Goal: Task Accomplishment & Management: Manage account settings

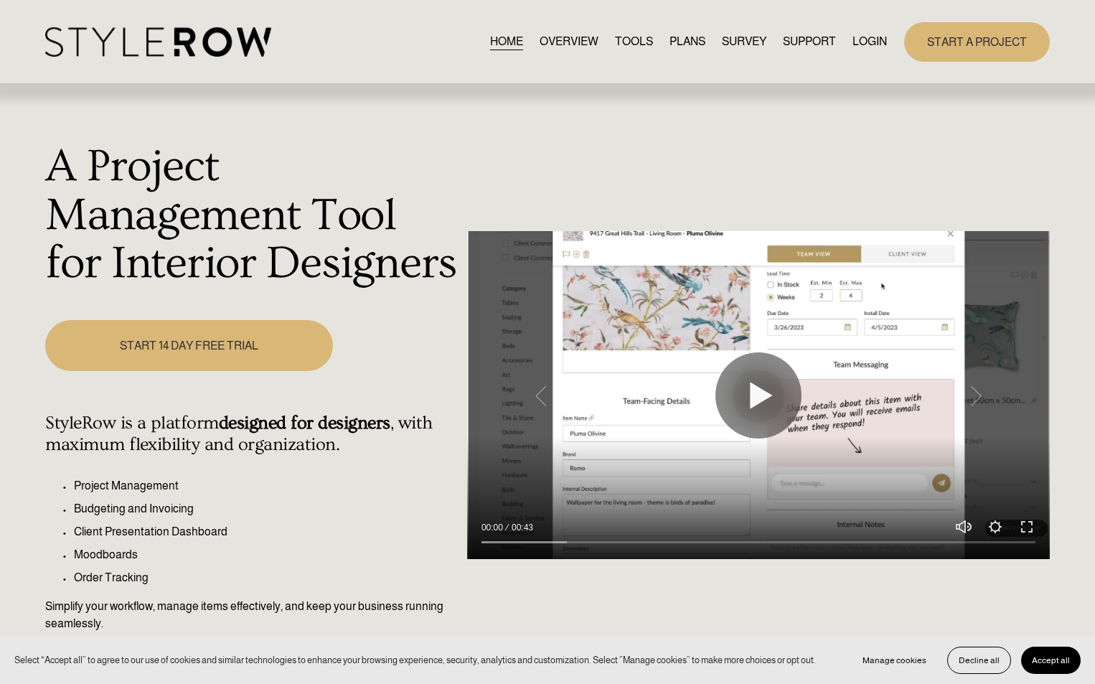
click at [866, 43] on link "LOGIN" at bounding box center [870, 41] width 34 height 19
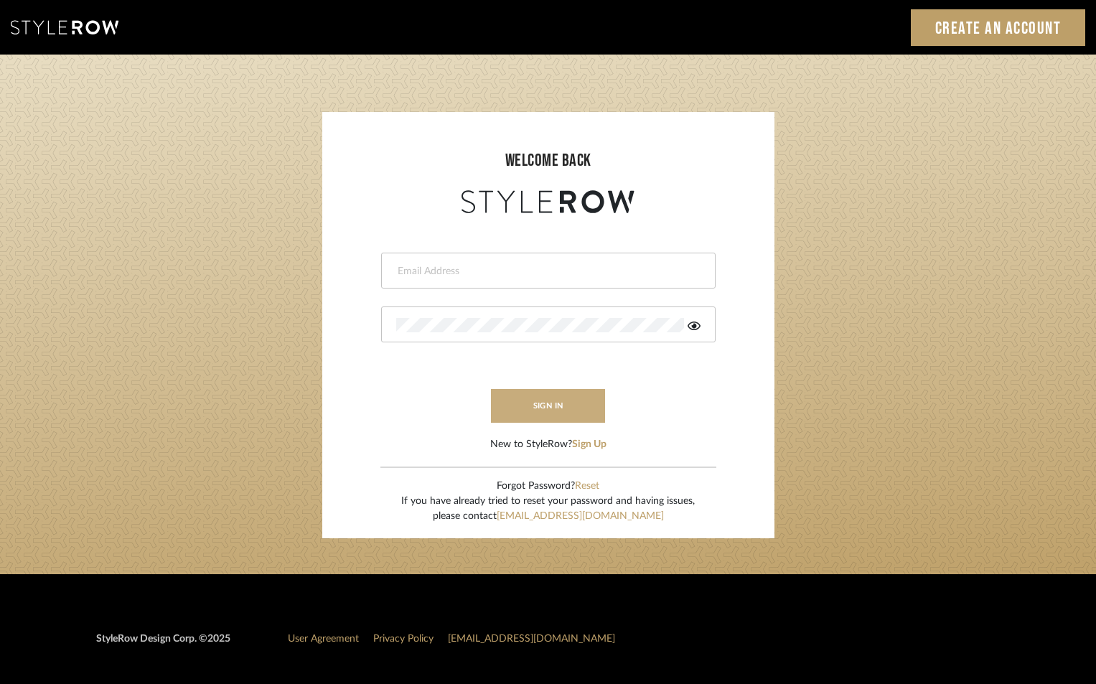
type input "[EMAIL_ADDRESS][DOMAIN_NAME]"
click at [528, 416] on button "sign in" at bounding box center [548, 406] width 115 height 34
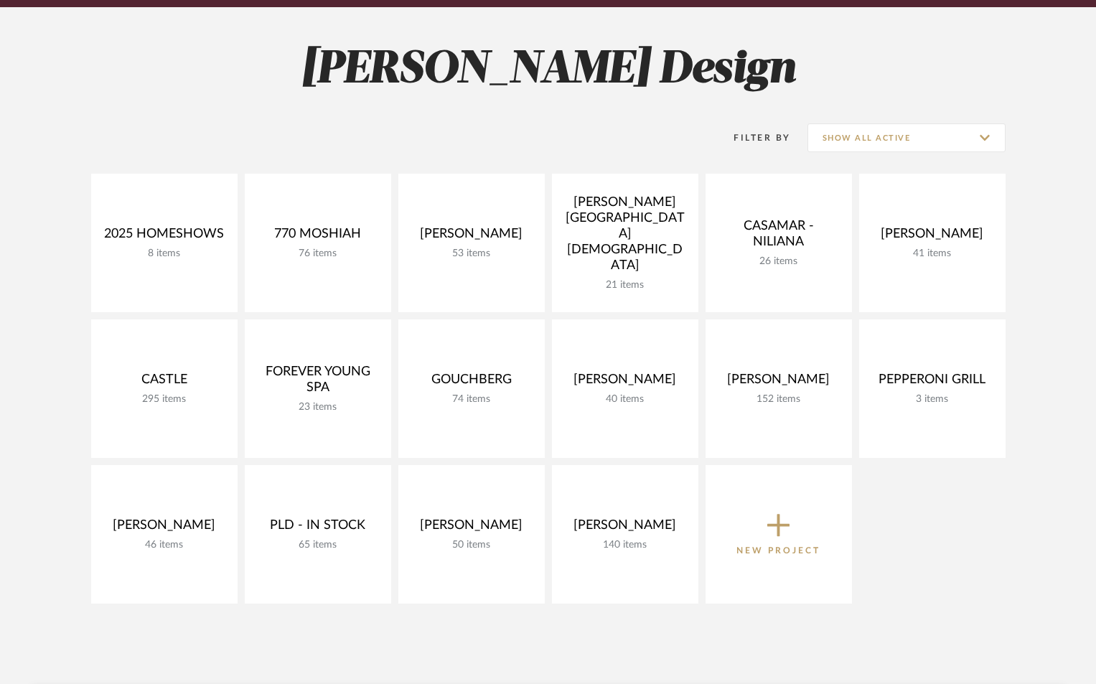
scroll to position [192, 0]
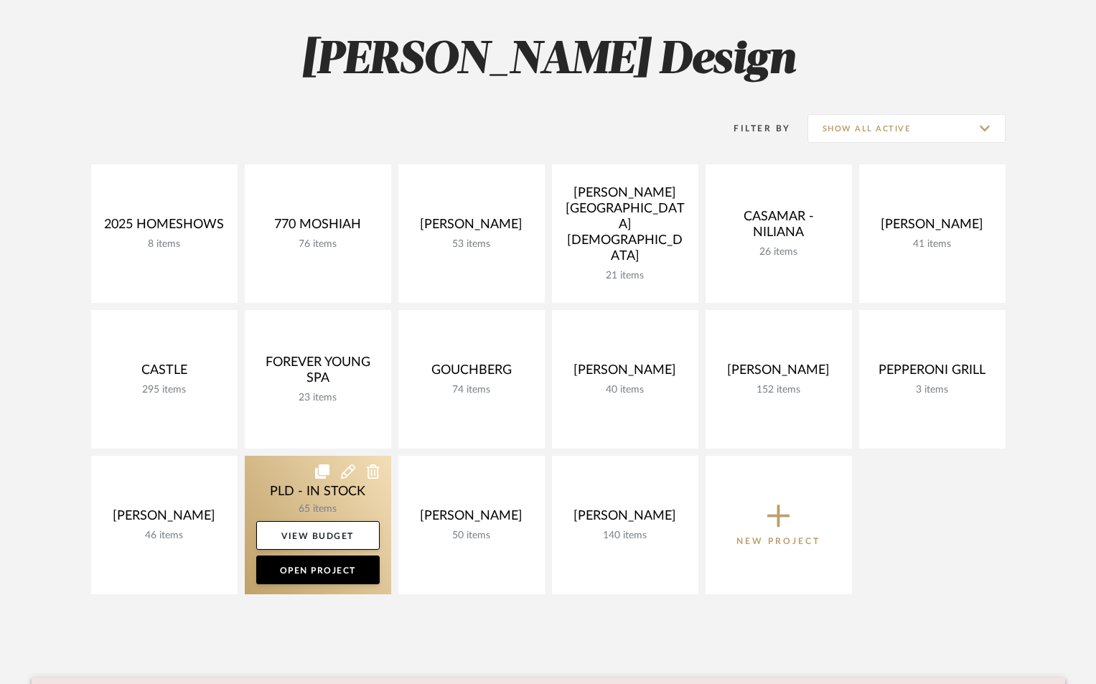
drag, startPoint x: 167, startPoint y: 495, endPoint x: 248, endPoint y: 493, distance: 81.1
click at [0, 0] on link at bounding box center [0, 0] width 0 height 0
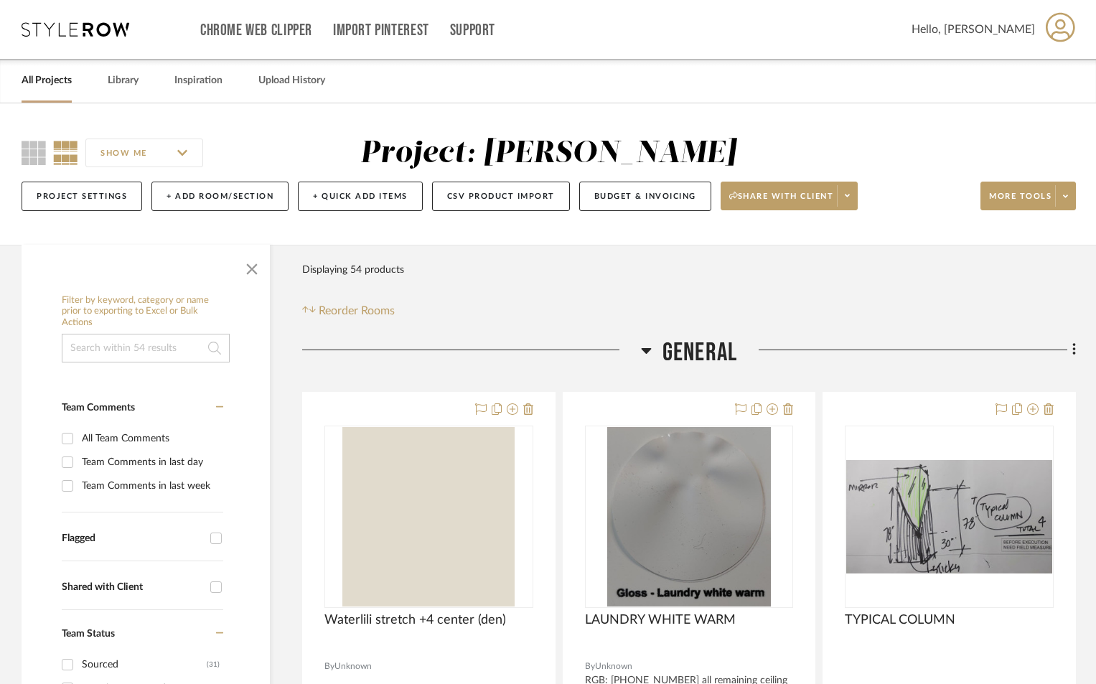
click at [646, 350] on icon at bounding box center [646, 351] width 10 height 6
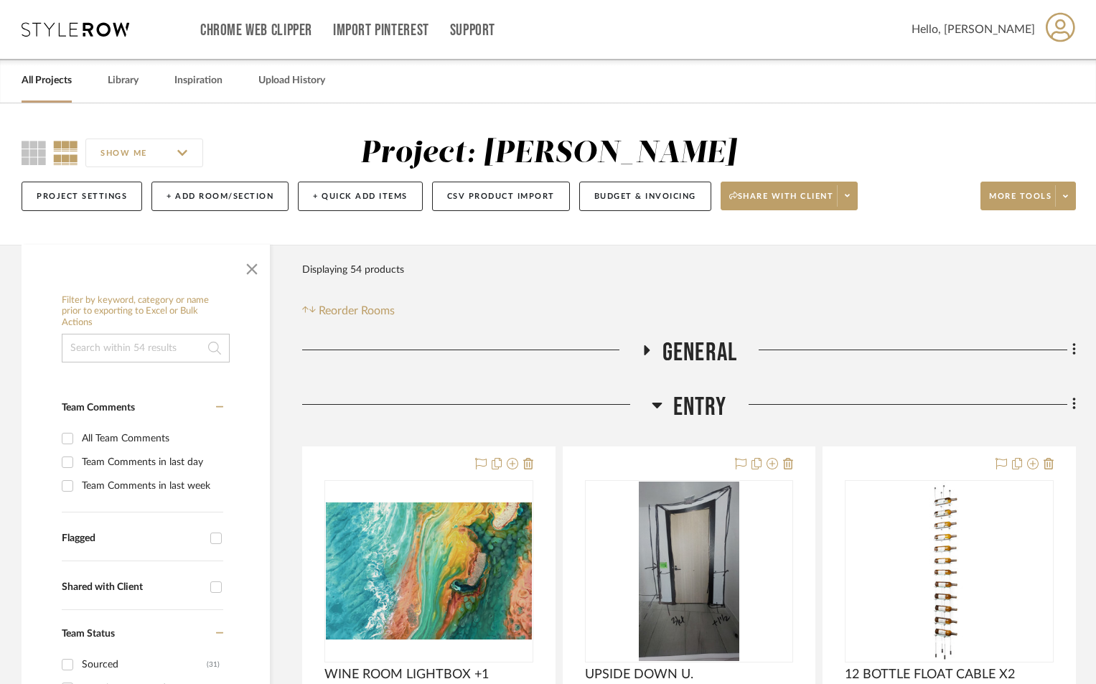
click at [658, 404] on icon at bounding box center [657, 406] width 10 height 6
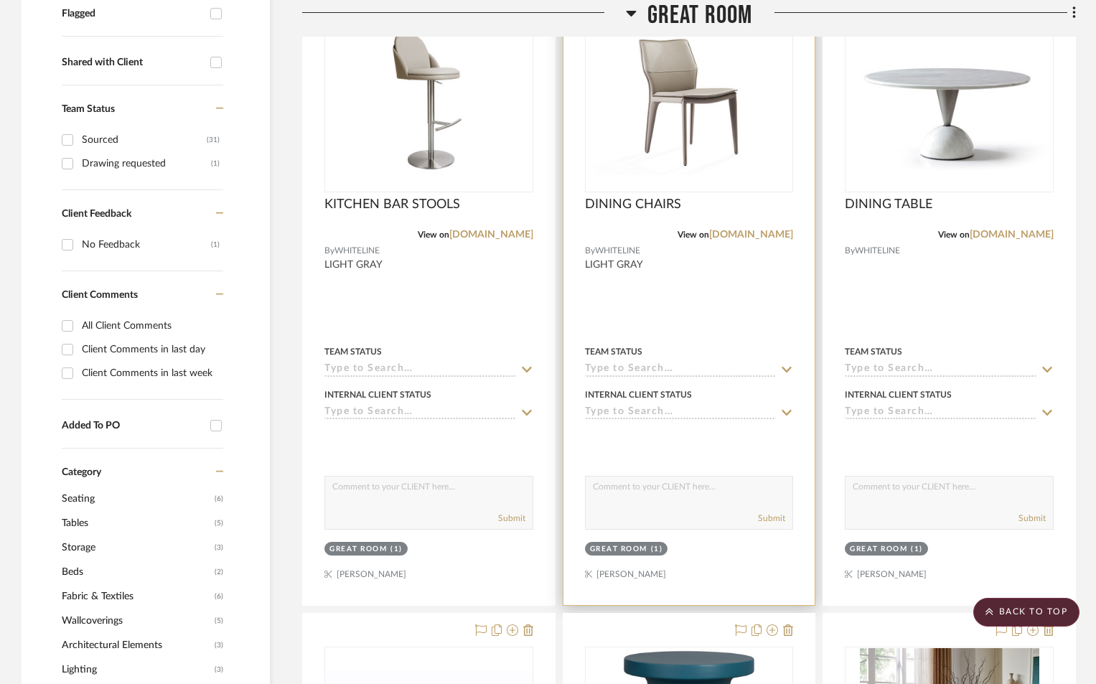
scroll to position [526, 0]
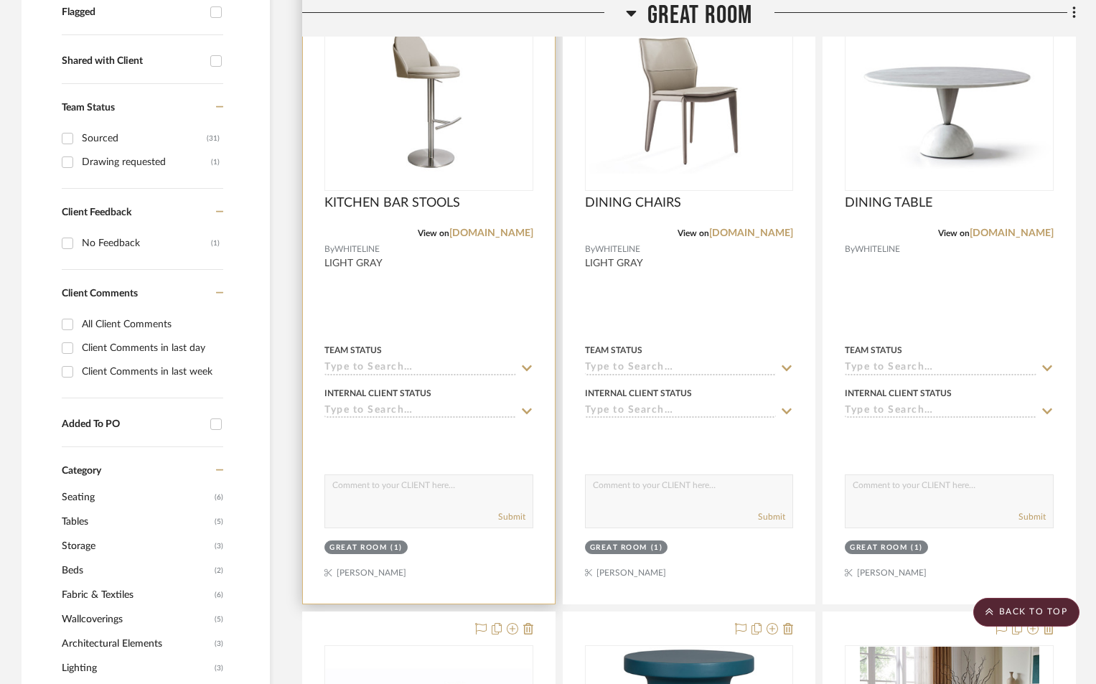
click at [418, 363] on input at bounding box center [420, 369] width 192 height 14
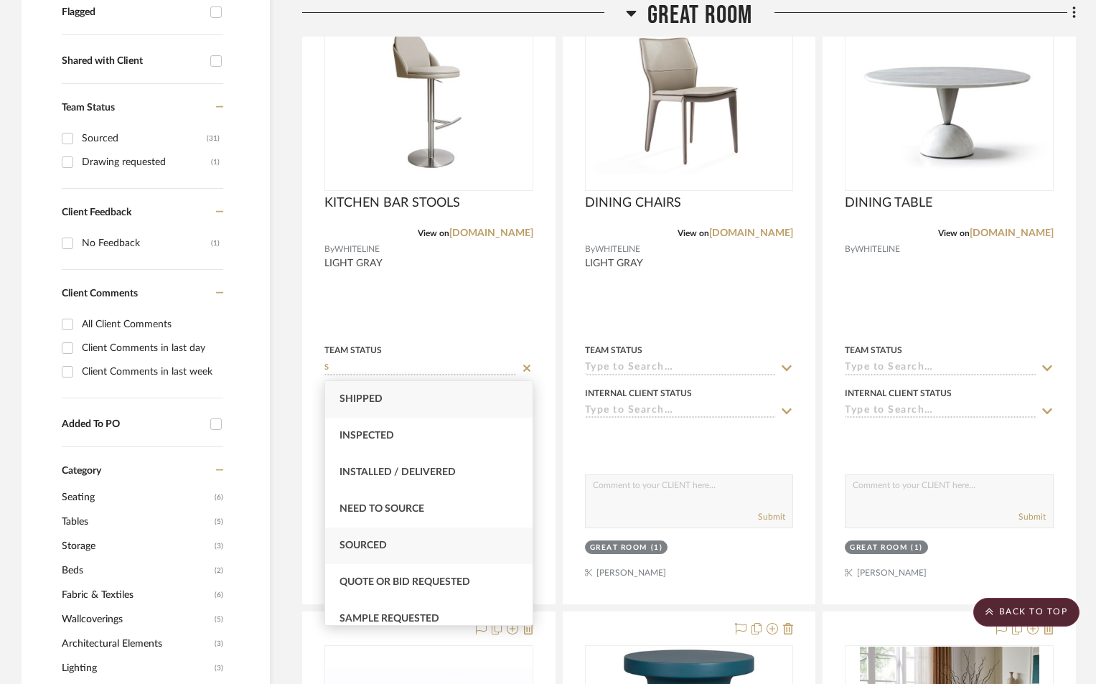
type input "S"
click at [375, 541] on span "Sourced" at bounding box center [363, 545] width 47 height 10
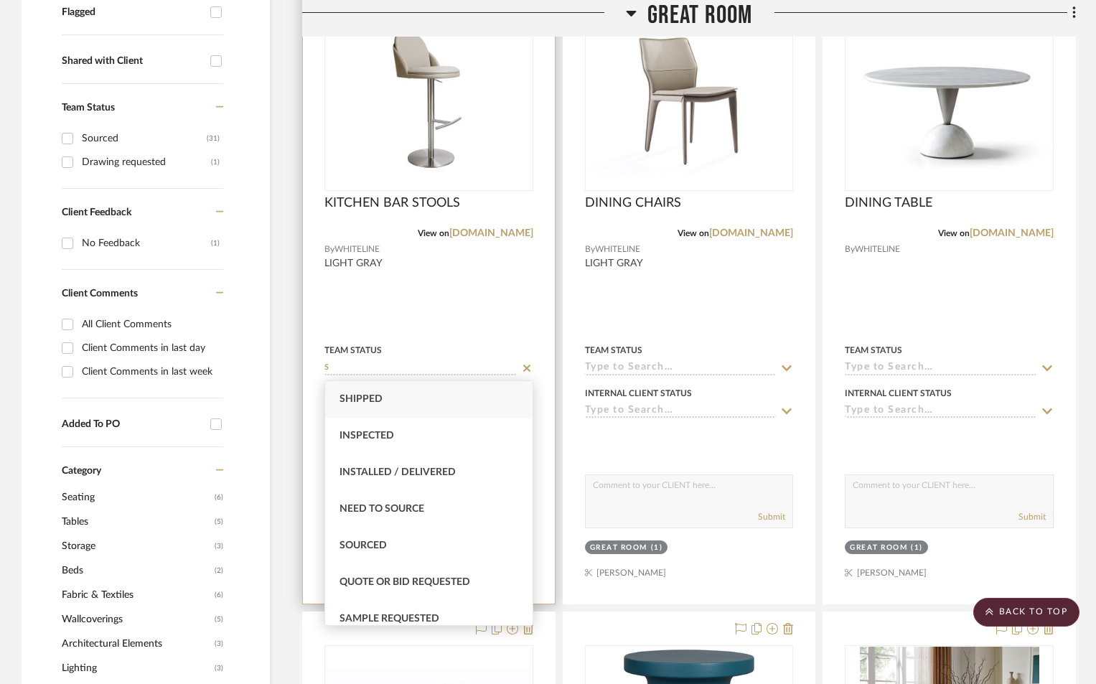
type input "8/12/2025"
type input "Sourced"
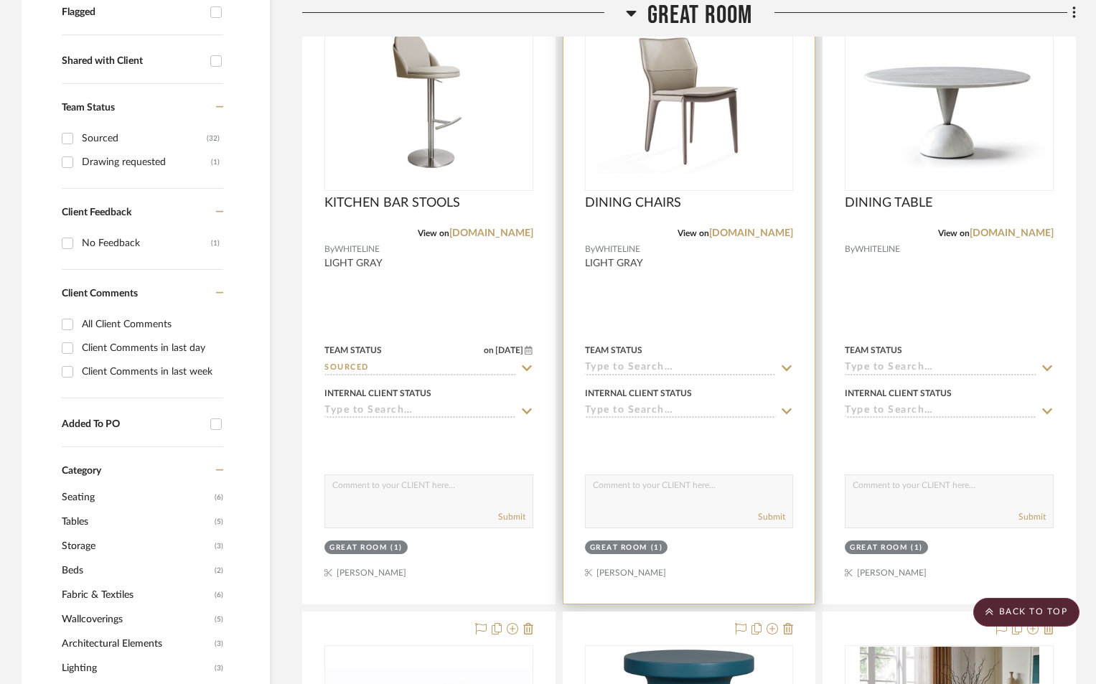
click at [640, 367] on input at bounding box center [681, 369] width 192 height 14
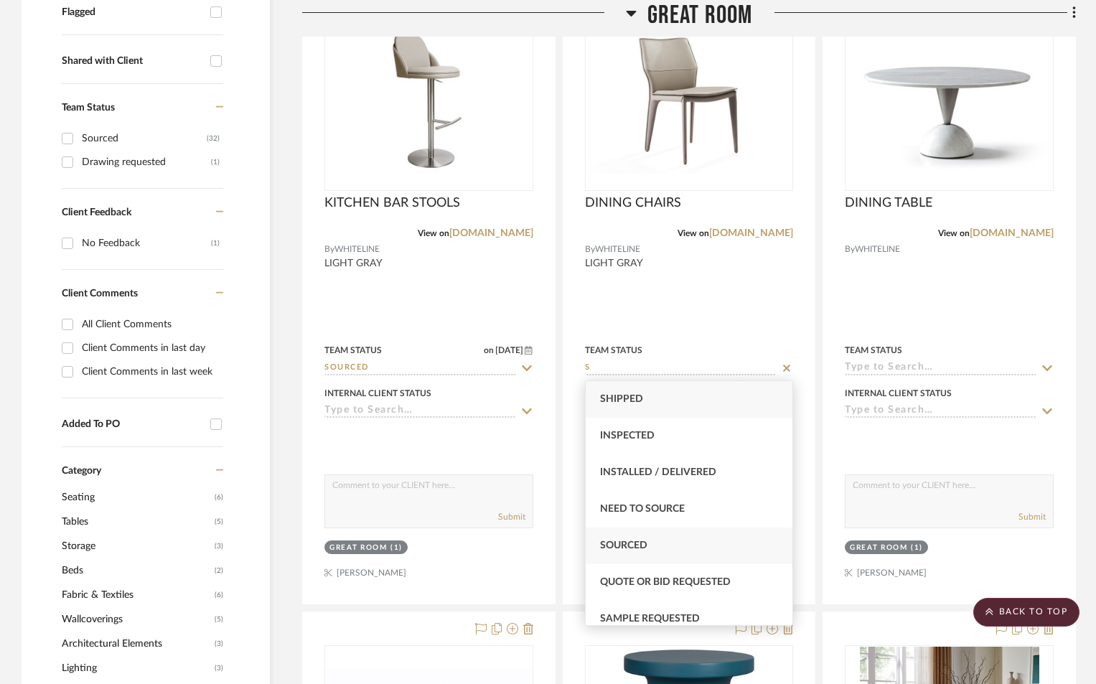
type input "S"
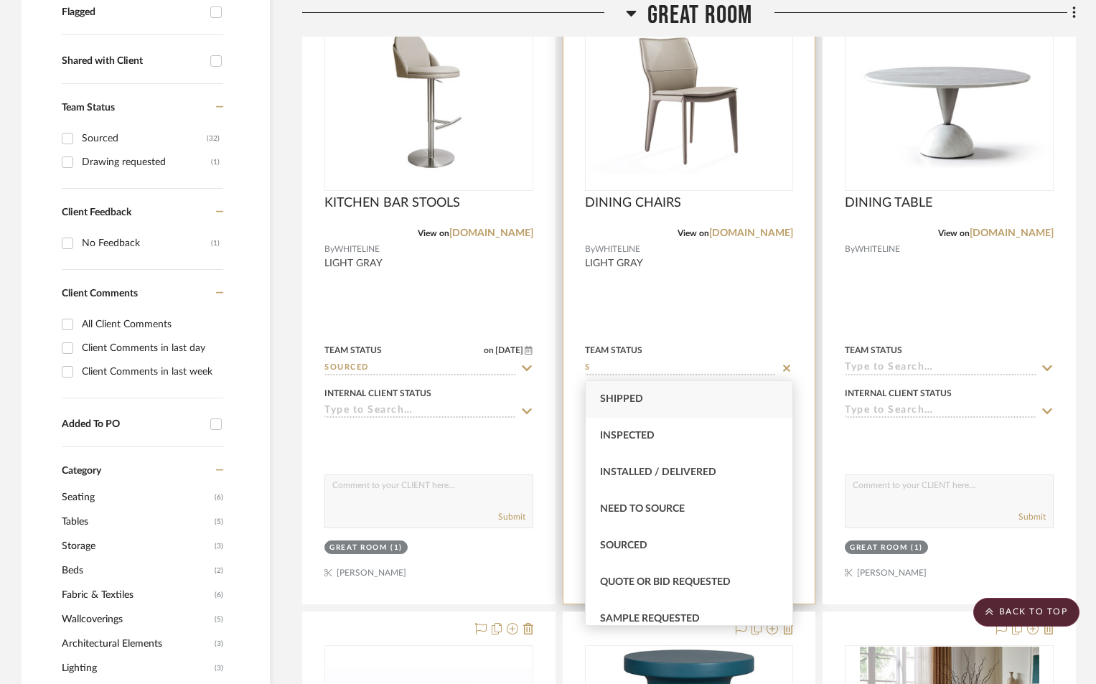
drag, startPoint x: 618, startPoint y: 541, endPoint x: 642, endPoint y: 517, distance: 34.5
click at [618, 540] on span "Sourced" at bounding box center [623, 545] width 47 height 10
type input "8/12/2025"
type input "Sourced"
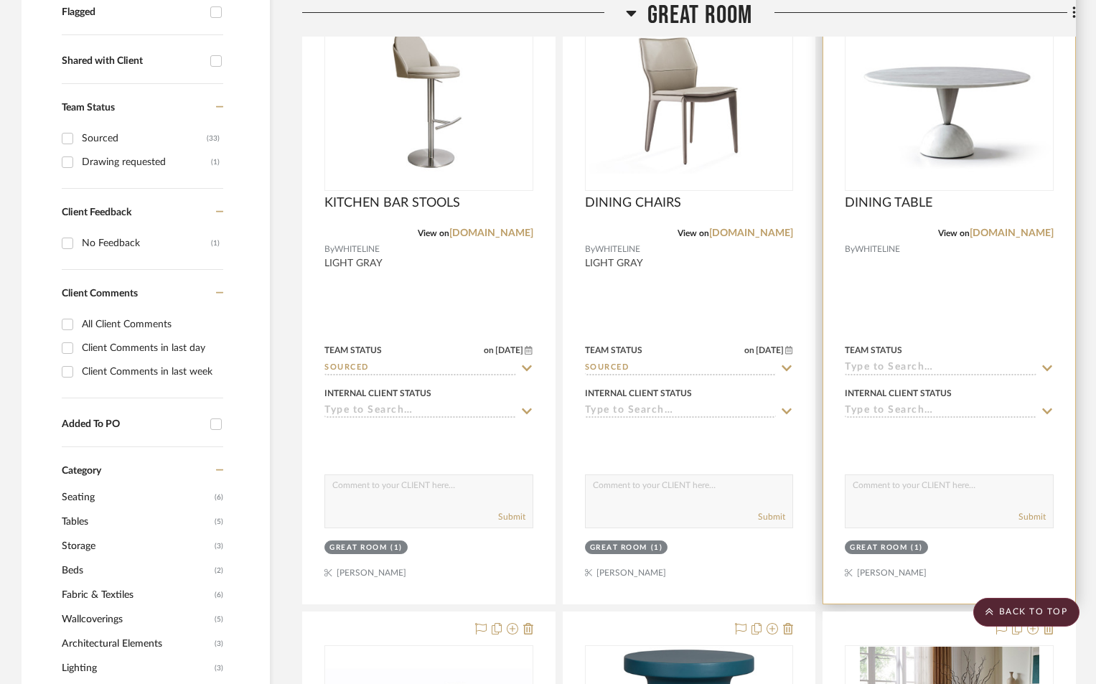
click at [885, 368] on input at bounding box center [941, 369] width 192 height 14
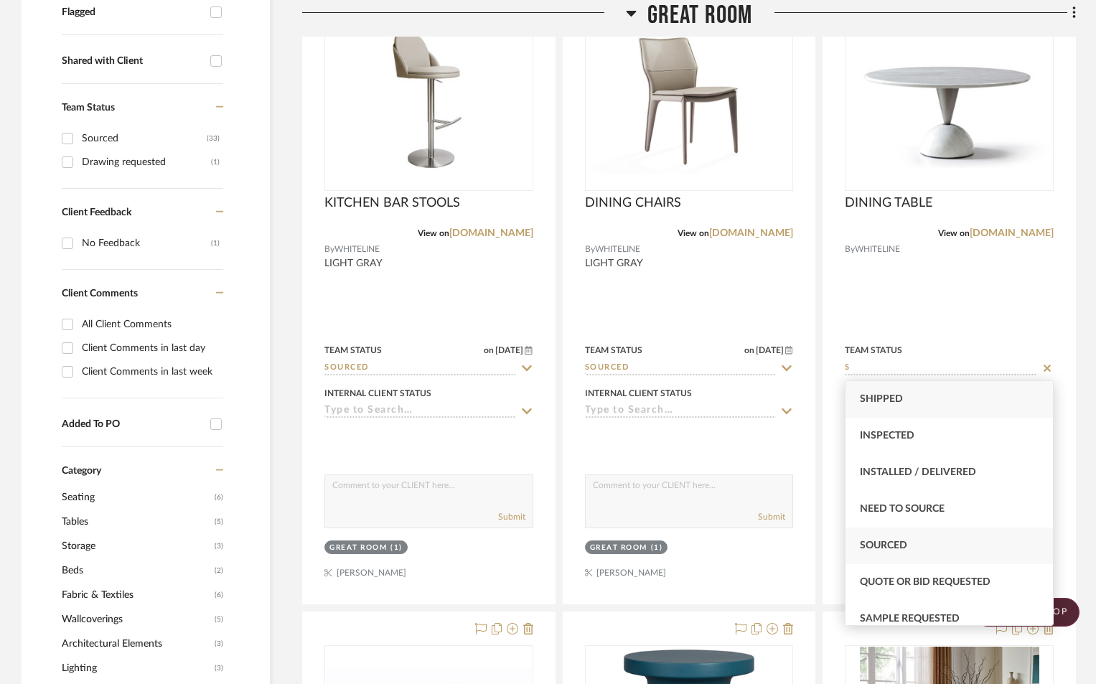
type input "S"
click at [892, 541] on span "Sourced" at bounding box center [883, 545] width 47 height 10
type input "8/12/2025"
type input "Sourced"
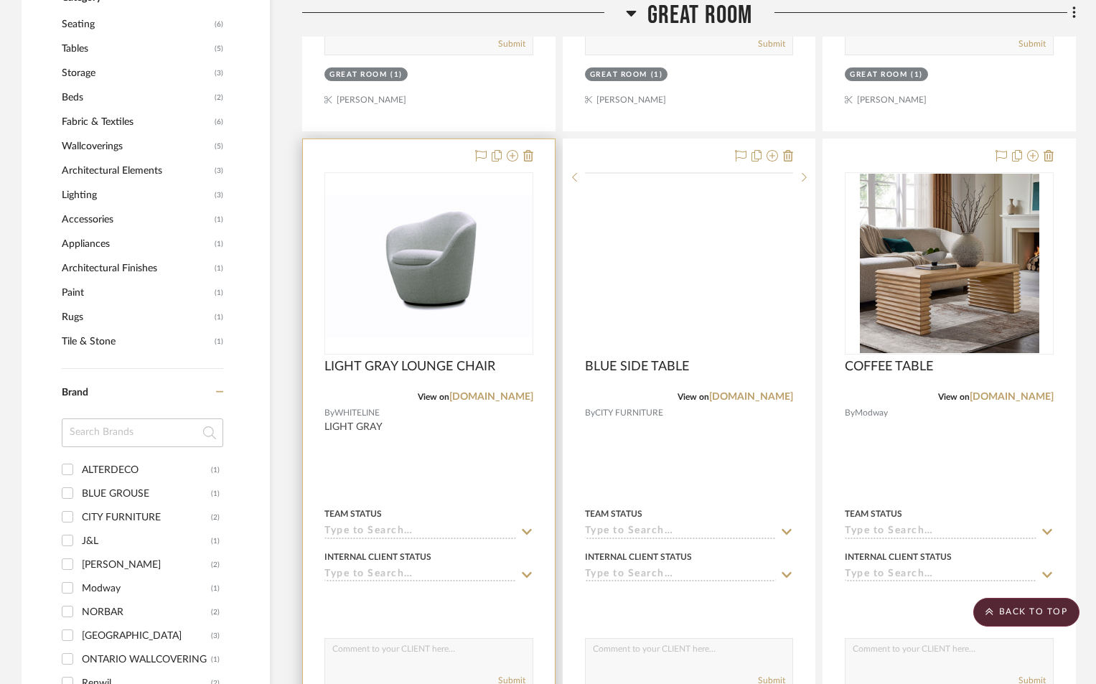
scroll to position [1005, 0]
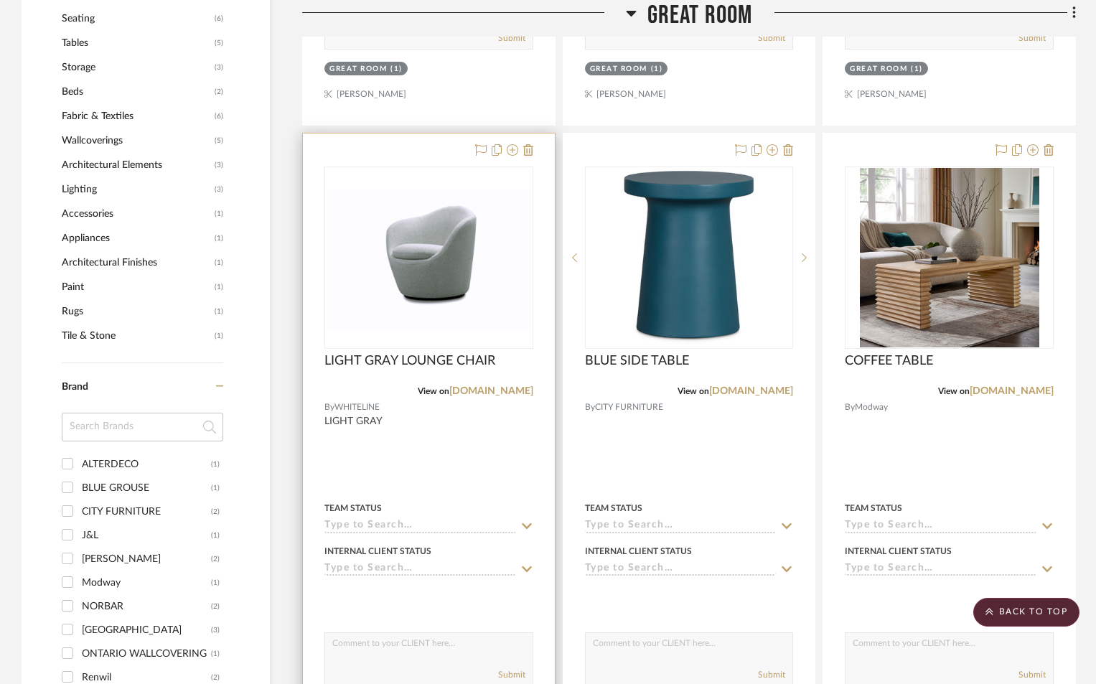
click at [439, 522] on input at bounding box center [420, 527] width 192 height 14
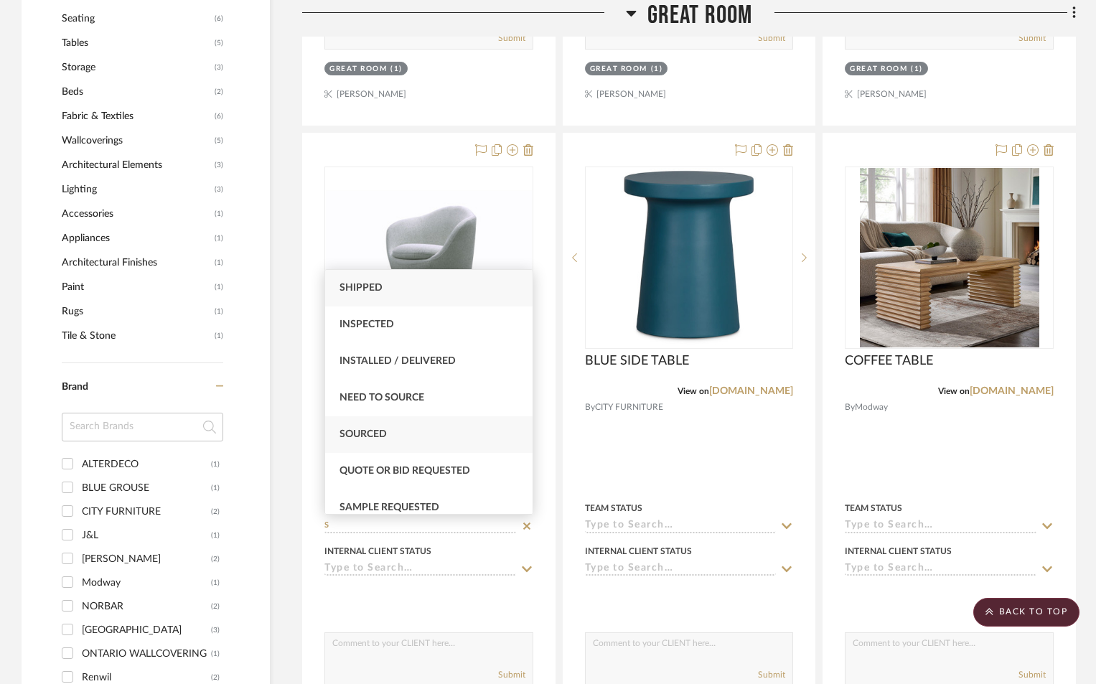
type input "S"
click at [390, 429] on div "Sourced" at bounding box center [428, 434] width 207 height 37
type input "8/12/2025"
type input "Sourced"
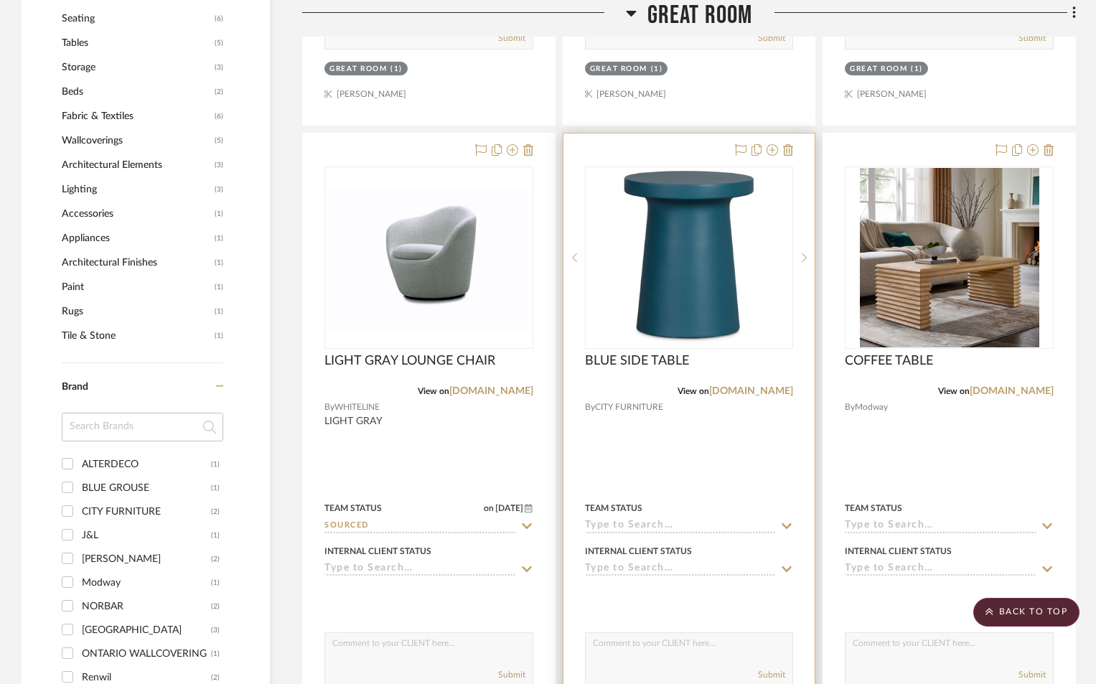
click at [613, 525] on input at bounding box center [681, 527] width 192 height 14
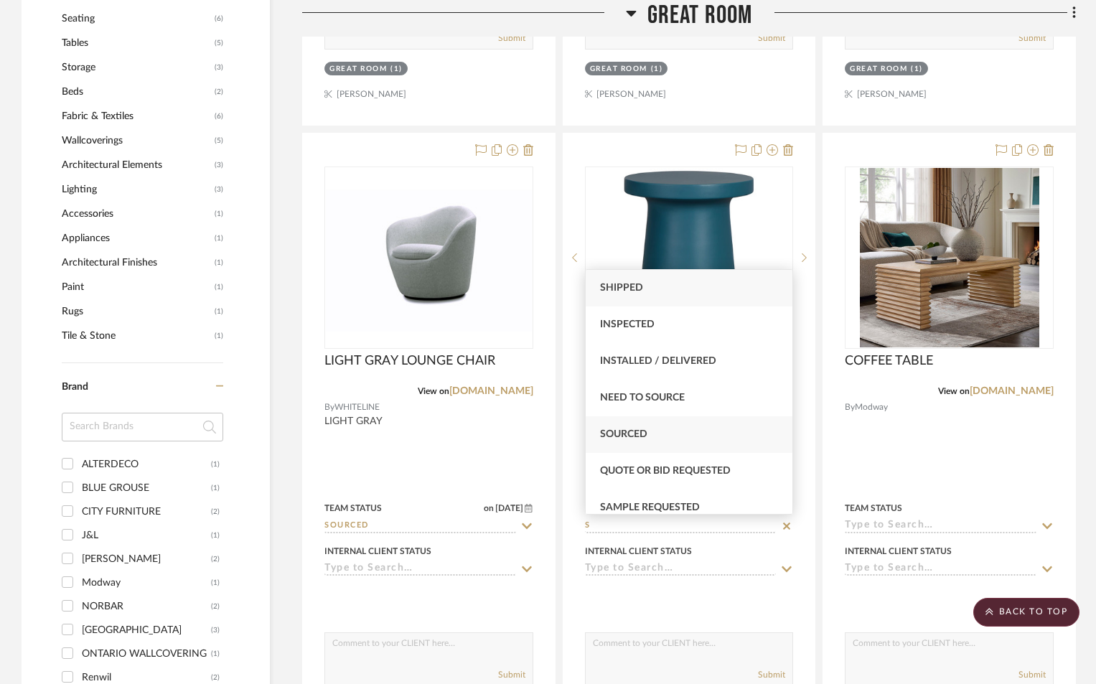
type input "S"
click at [641, 427] on div "Sourced" at bounding box center [689, 434] width 207 height 37
type input "8/12/2025"
type input "Sourced"
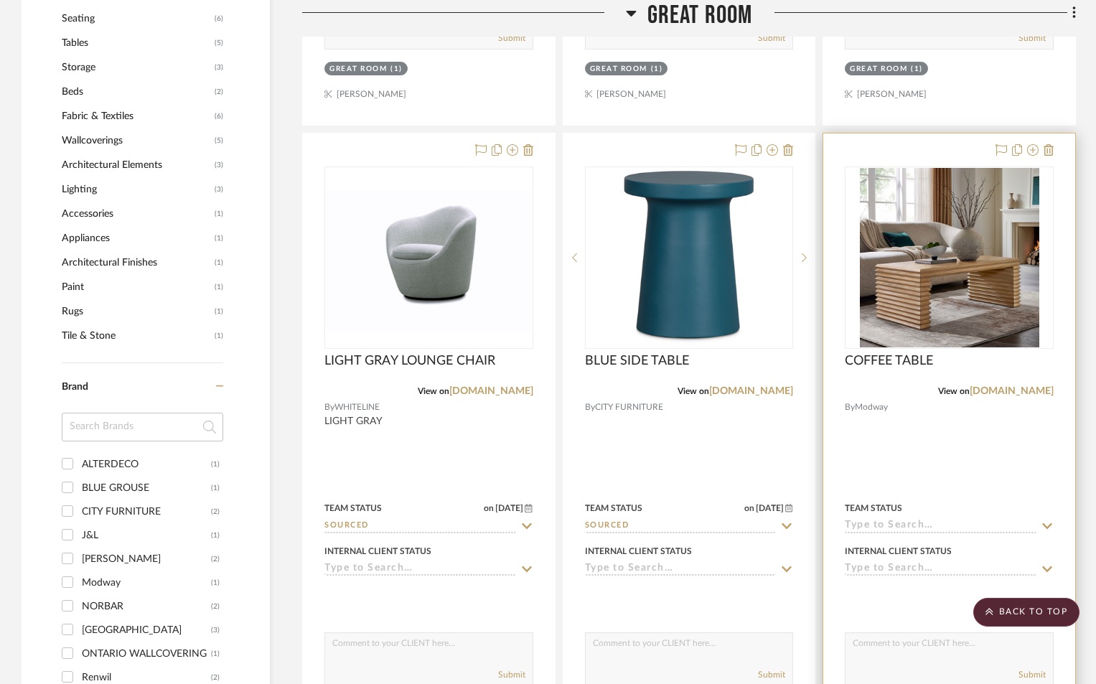
click at [926, 527] on input at bounding box center [941, 527] width 192 height 14
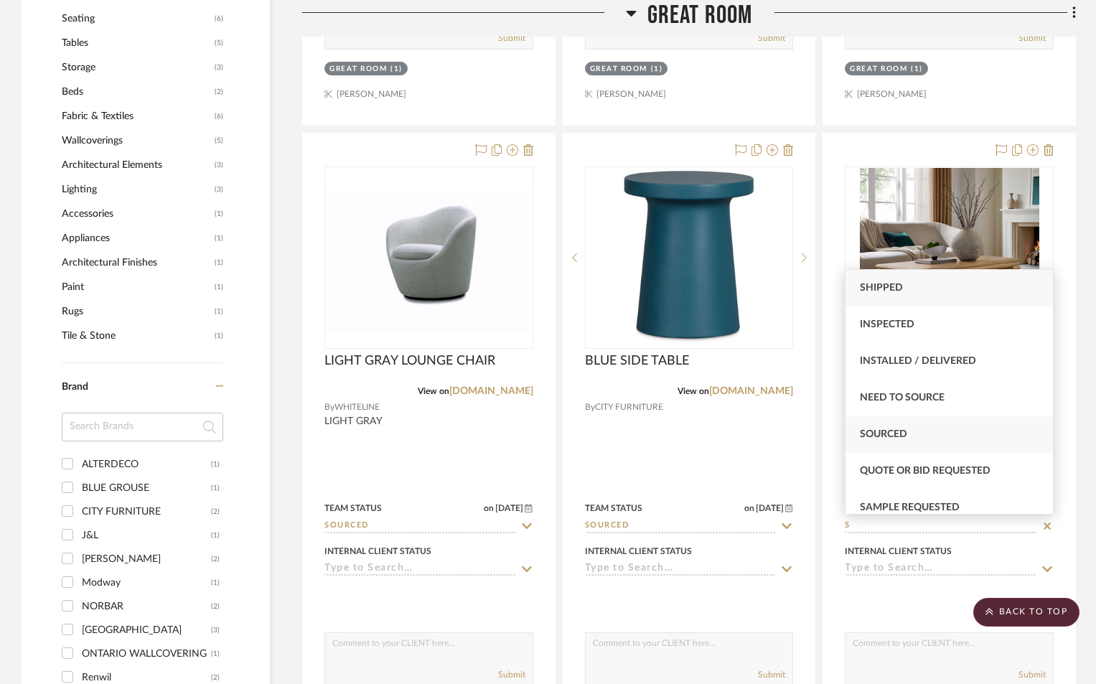
type input "S"
click at [916, 426] on div "Sourced" at bounding box center [949, 434] width 207 height 37
type input "8/12/2025"
type input "Sourced"
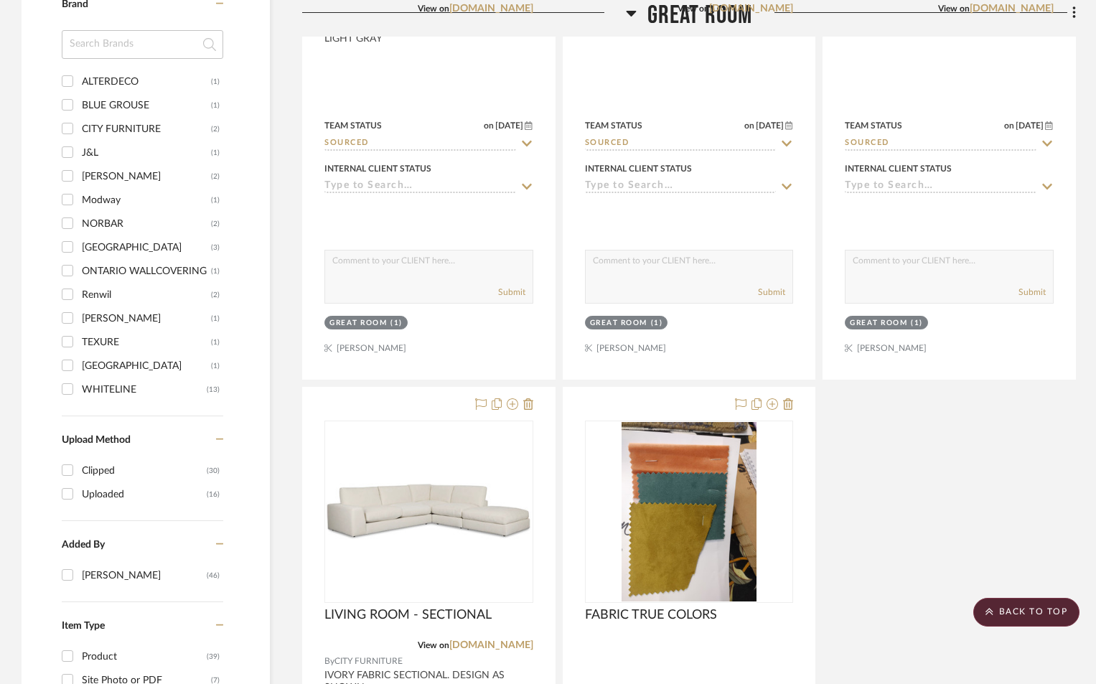
scroll to position [1531, 0]
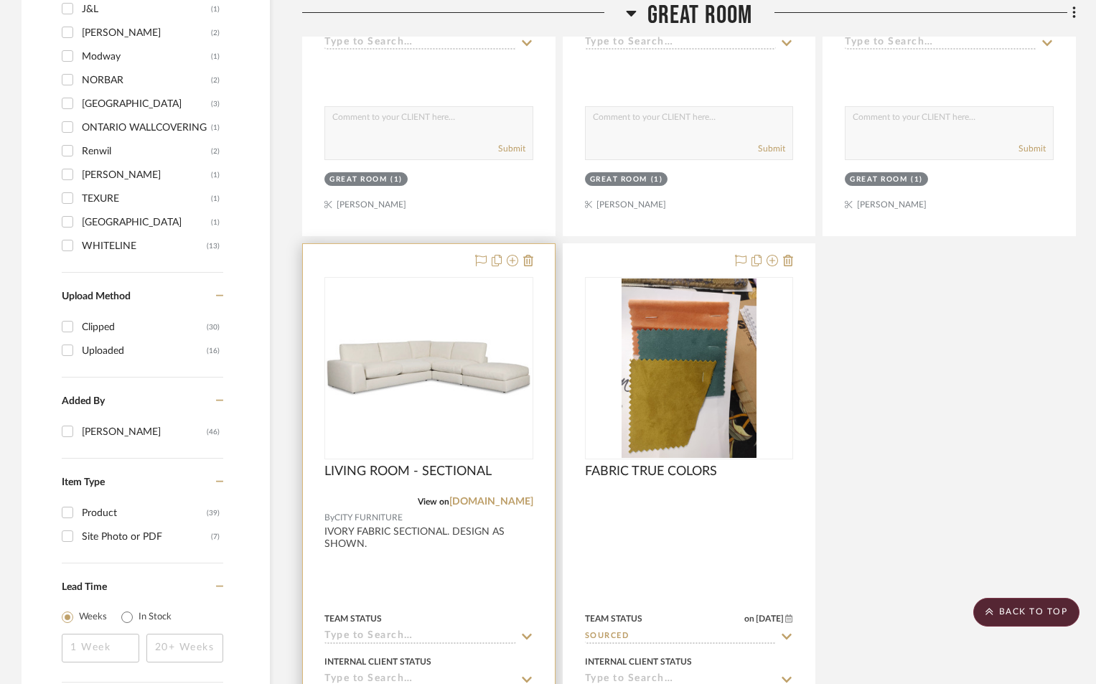
click at [411, 632] on input at bounding box center [420, 637] width 192 height 14
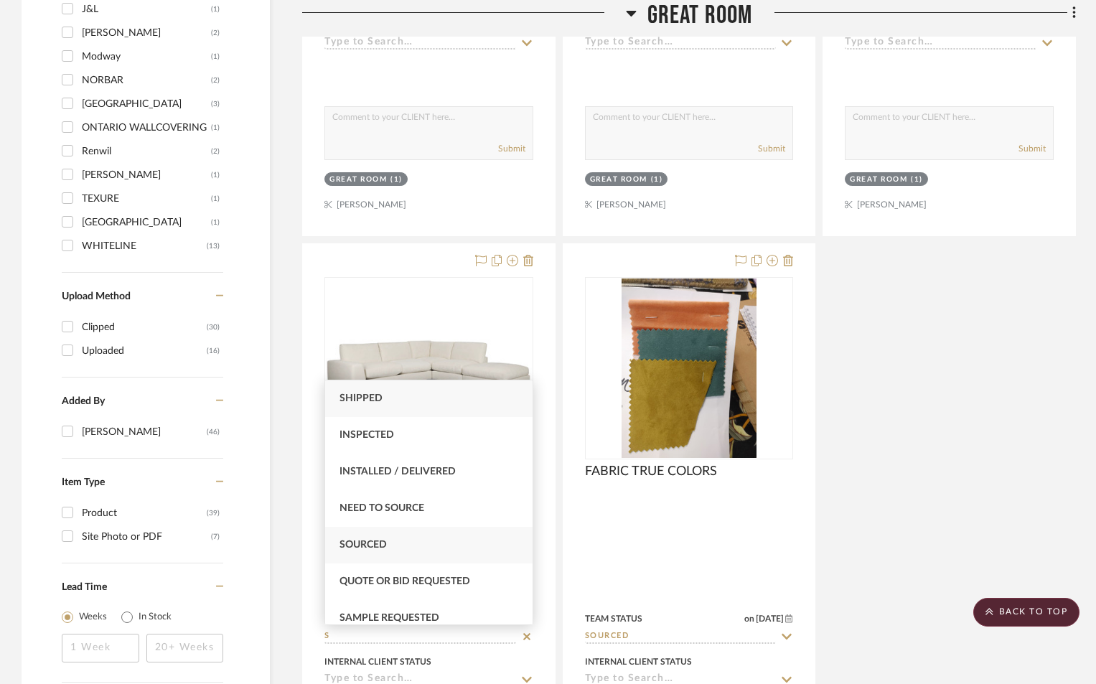
type input "S"
click at [389, 548] on div "Sourced" at bounding box center [428, 545] width 207 height 37
type input "8/12/2025"
type input "Sourced"
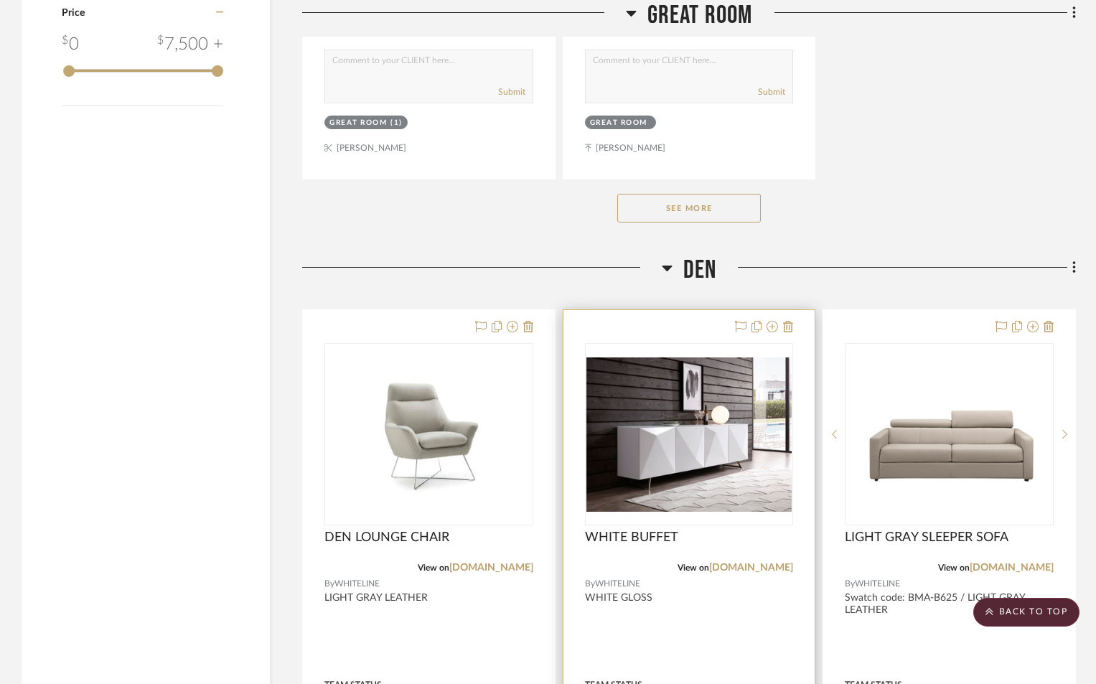
scroll to position [2392, 0]
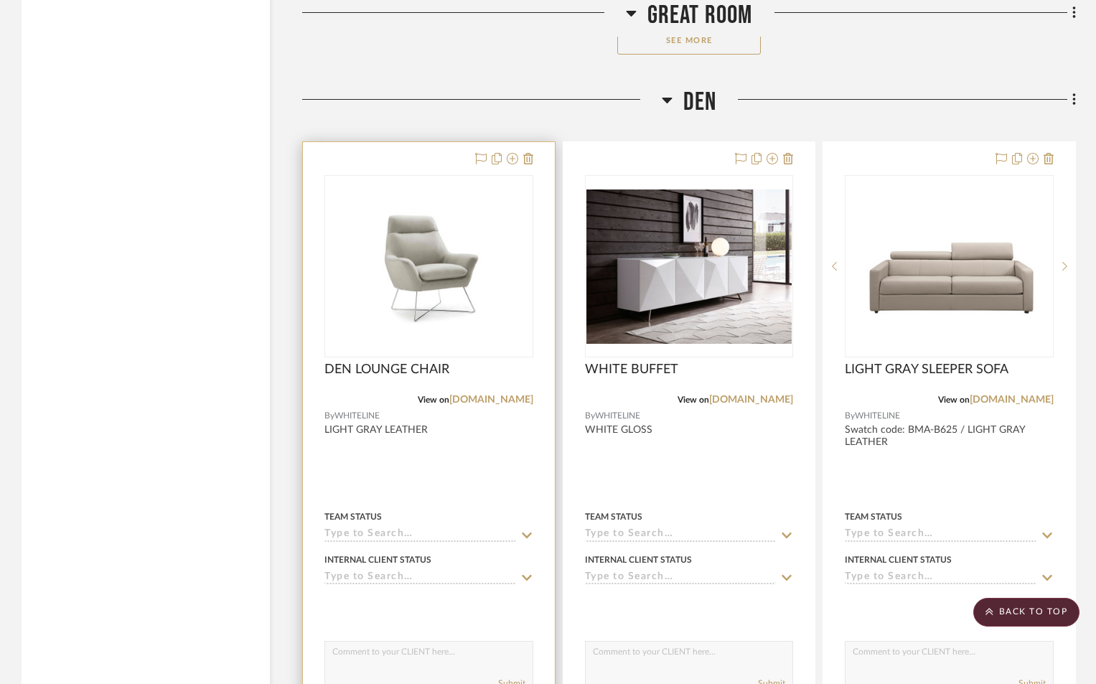
click at [468, 532] on input at bounding box center [420, 535] width 192 height 14
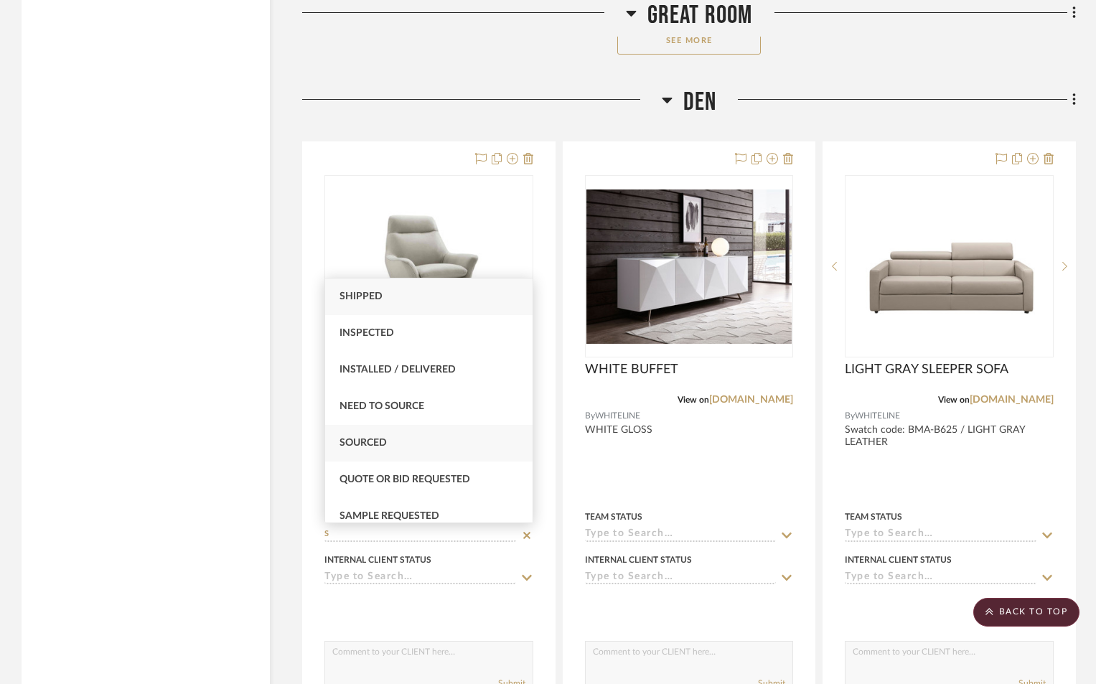
type input "S"
click at [426, 437] on div "Sourced" at bounding box center [428, 443] width 207 height 37
type input "8/12/2025"
type input "Sourced"
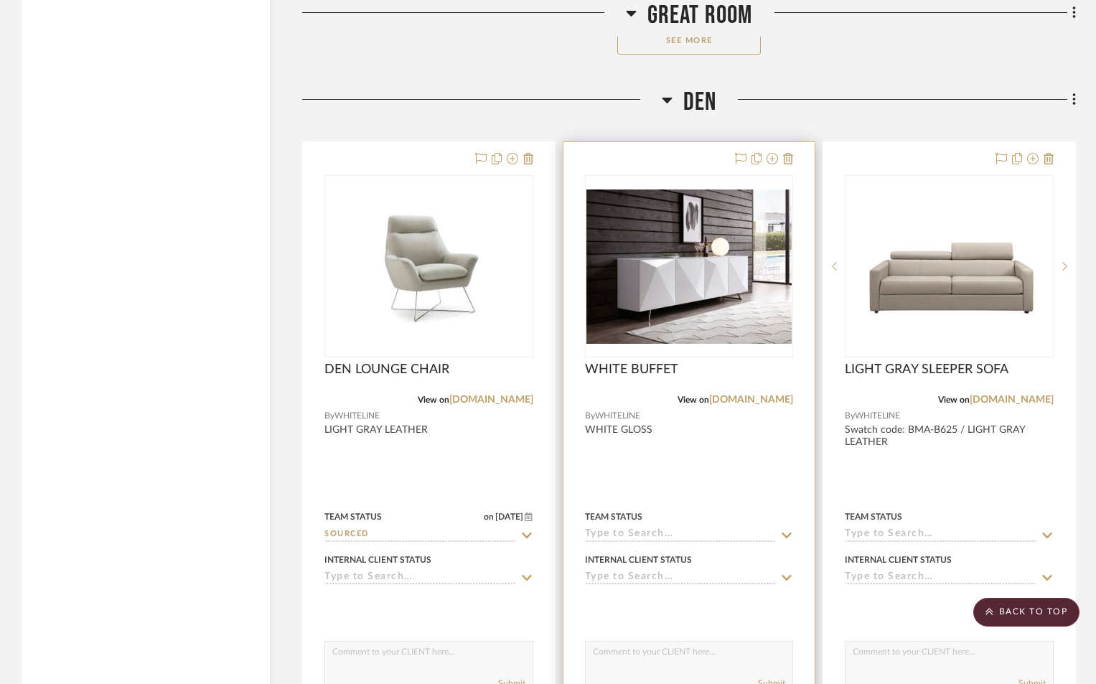
click at [669, 533] on input at bounding box center [681, 535] width 192 height 14
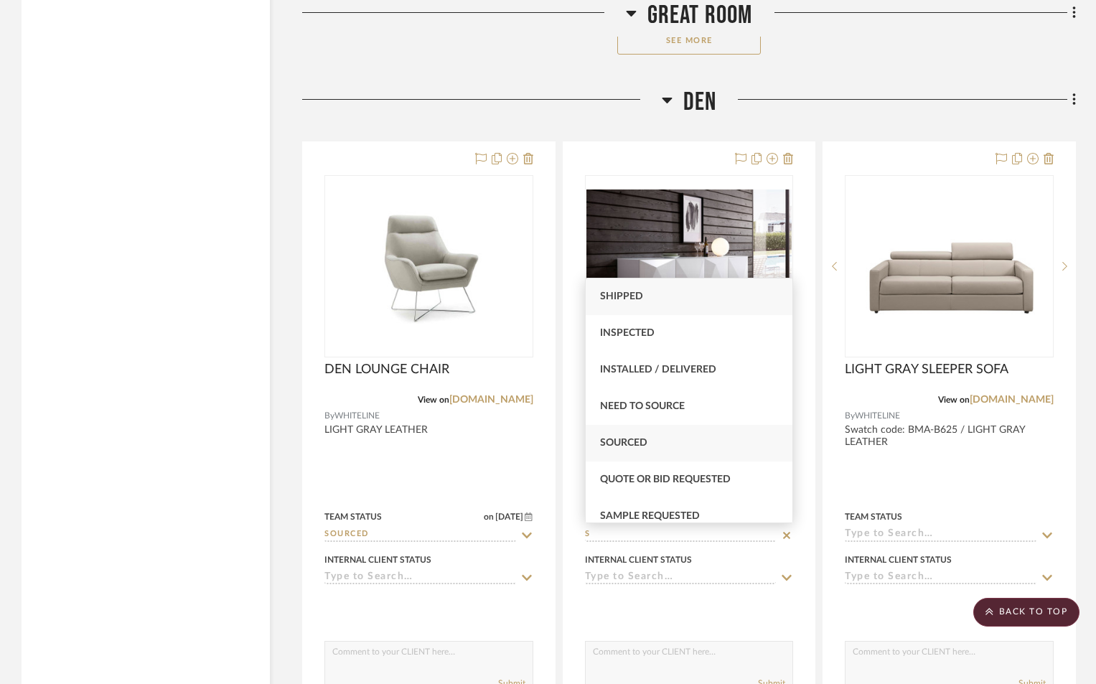
type input "S"
click at [619, 444] on span "Sourced" at bounding box center [623, 443] width 47 height 10
type input "8/12/2025"
type input "Sourced"
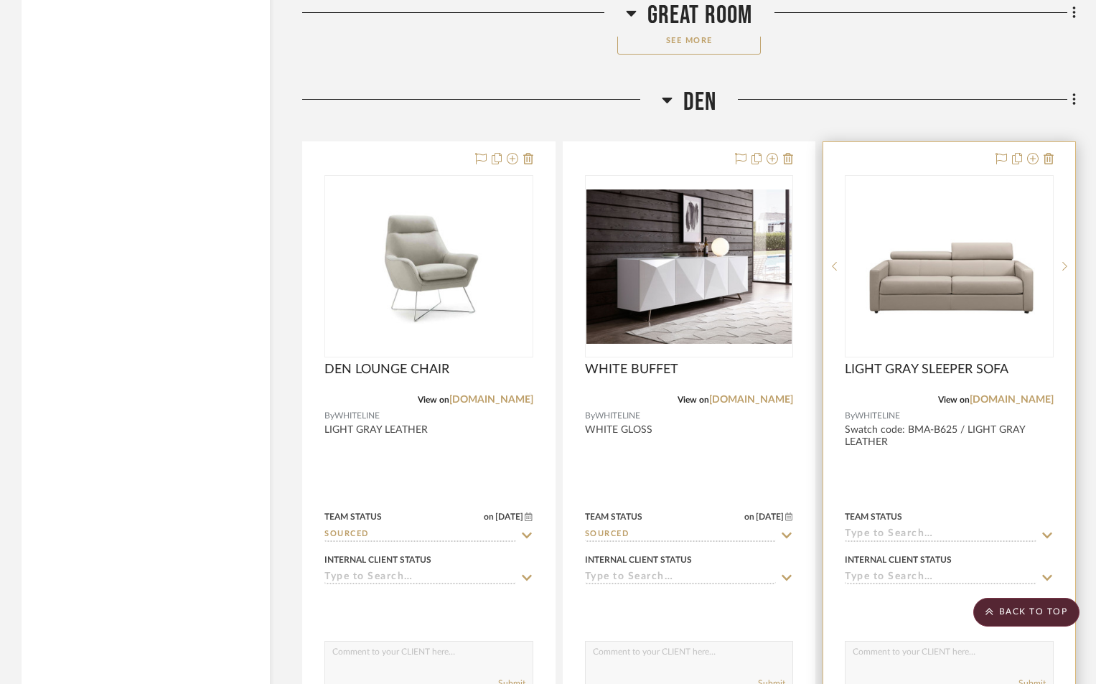
click at [891, 532] on input at bounding box center [941, 535] width 192 height 14
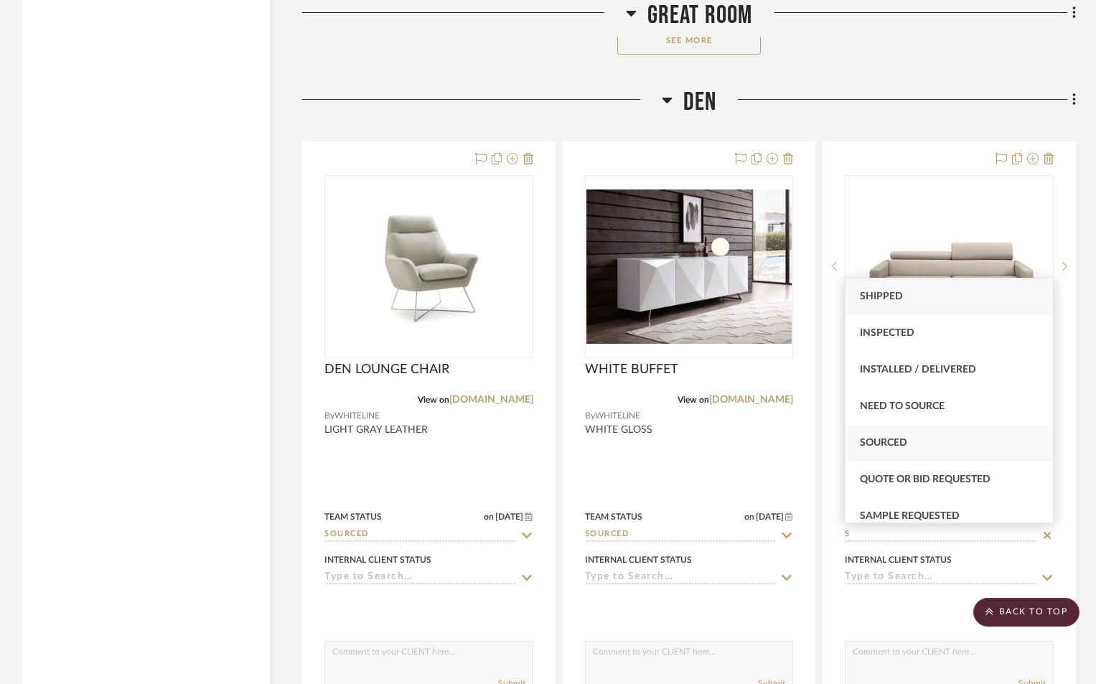
type input "S"
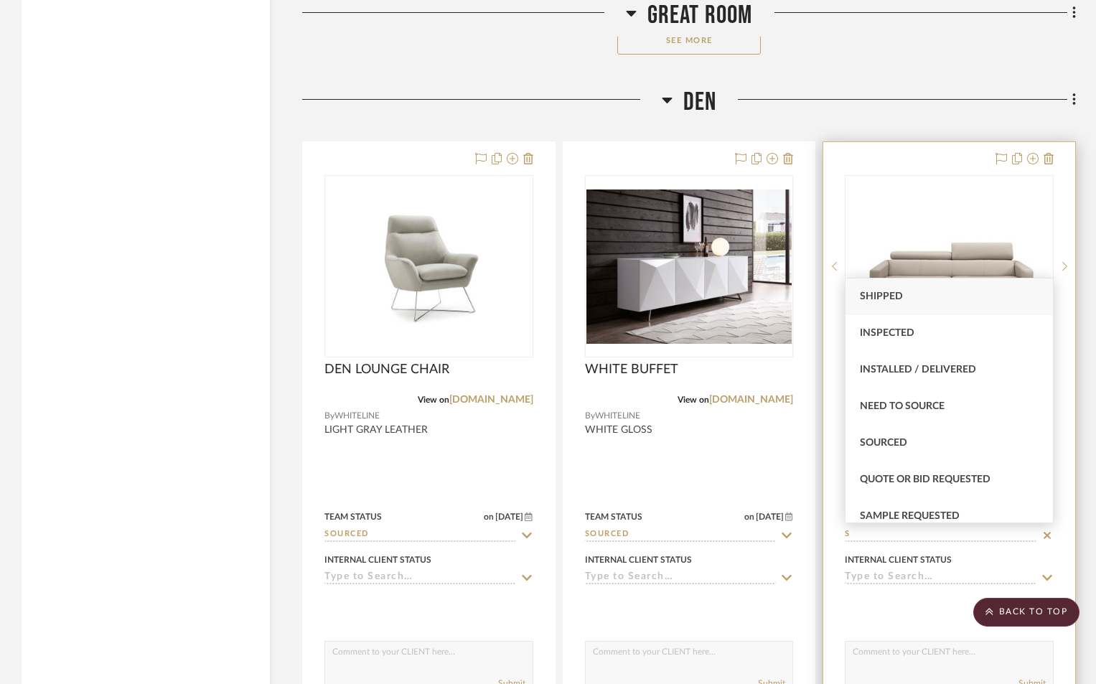
click at [876, 449] on div "Sourced" at bounding box center [949, 443] width 207 height 37
type input "8/12/2025"
type input "Sourced"
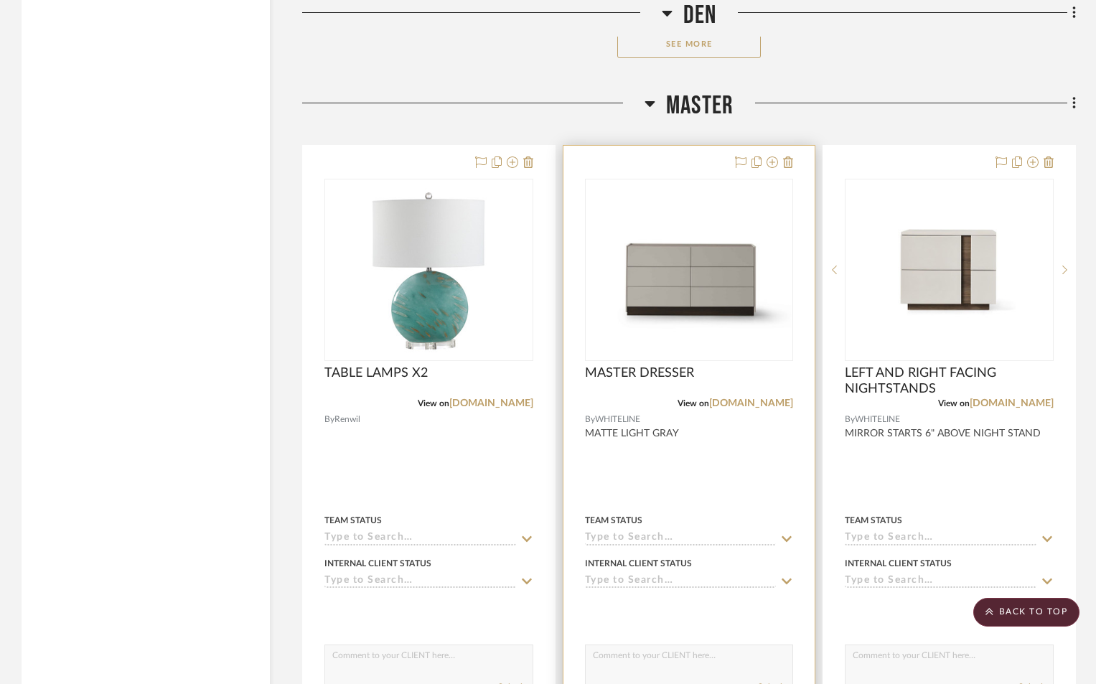
scroll to position [4450, 0]
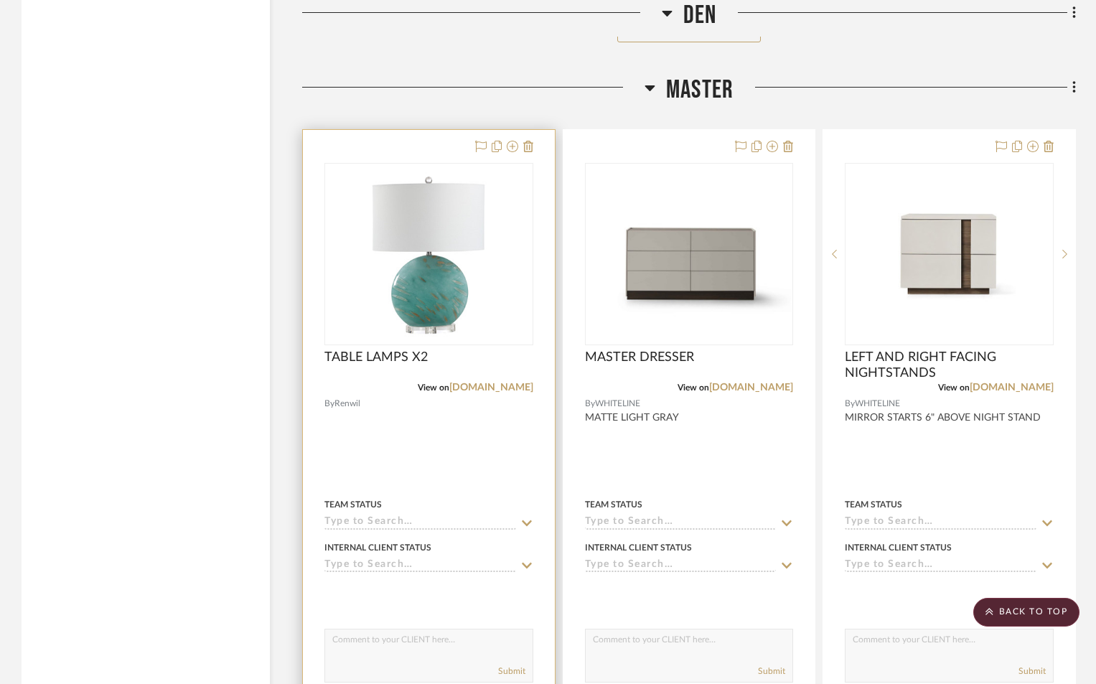
click at [467, 527] on input at bounding box center [420, 523] width 192 height 14
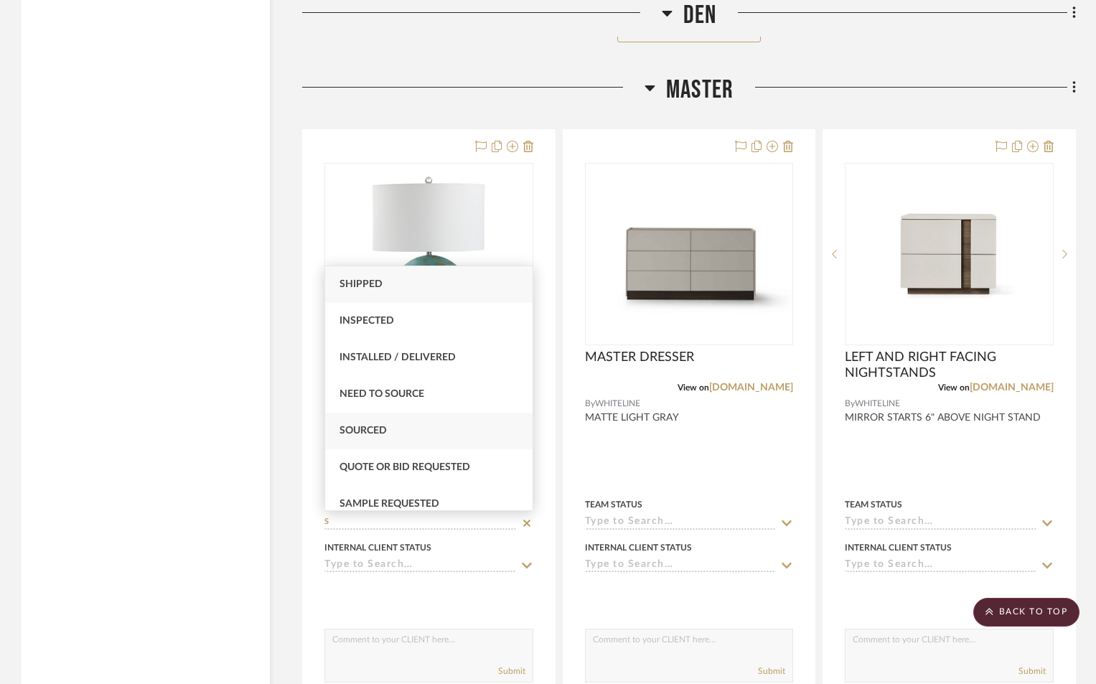
type input "S"
click at [443, 434] on div "Sourced" at bounding box center [428, 431] width 207 height 37
type input "8/12/2025"
type input "Sourced"
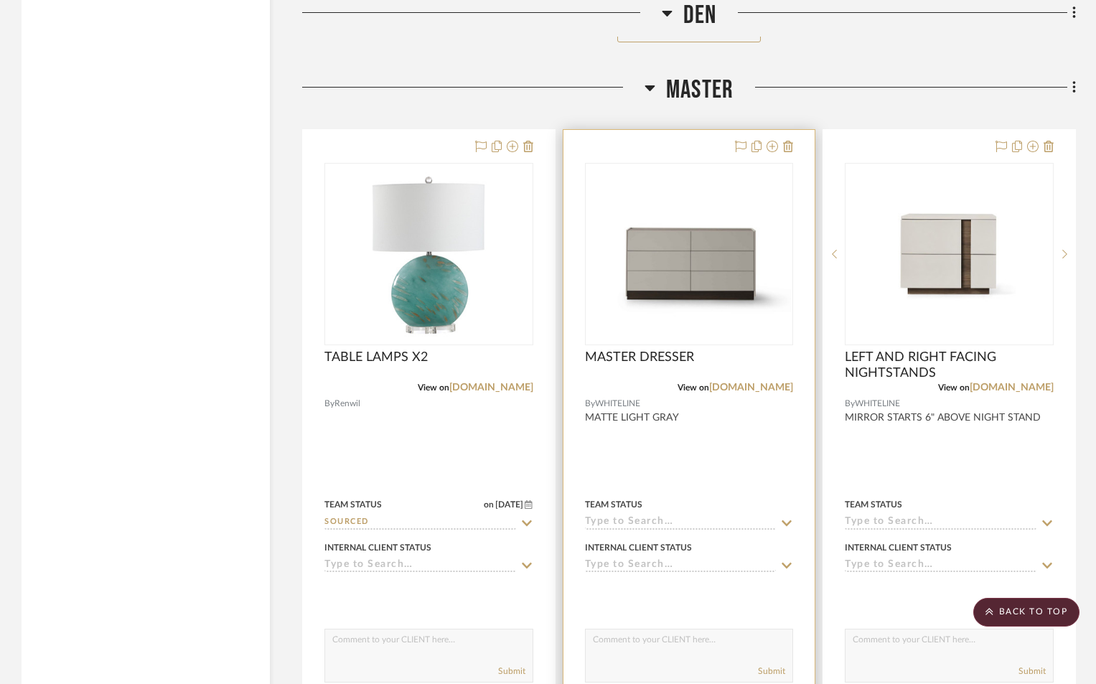
click at [623, 523] on input at bounding box center [681, 523] width 192 height 14
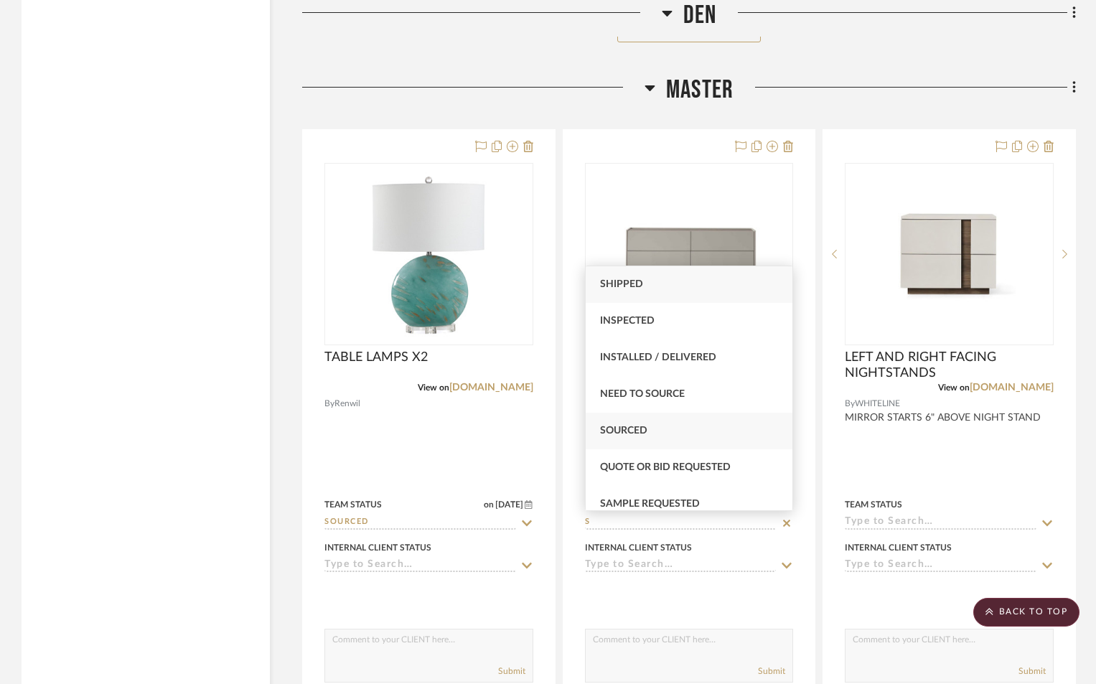
type input "S"
click at [632, 436] on span "Sourced" at bounding box center [623, 431] width 47 height 10
type input "8/12/2025"
type input "Sourced"
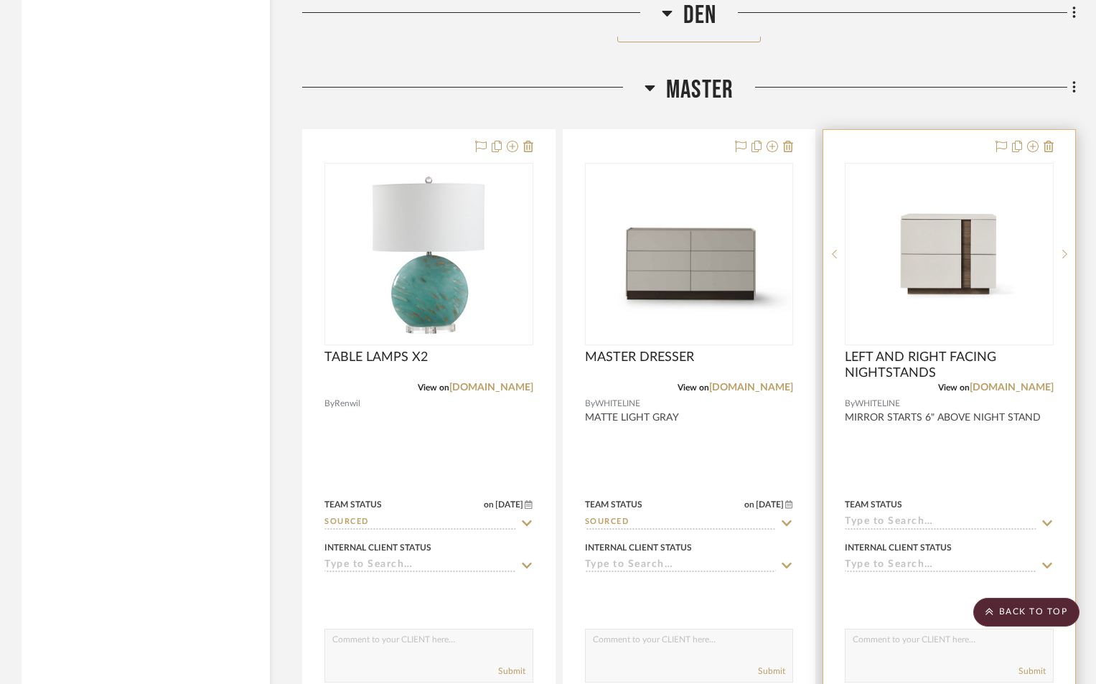
click at [883, 516] on input at bounding box center [941, 523] width 192 height 14
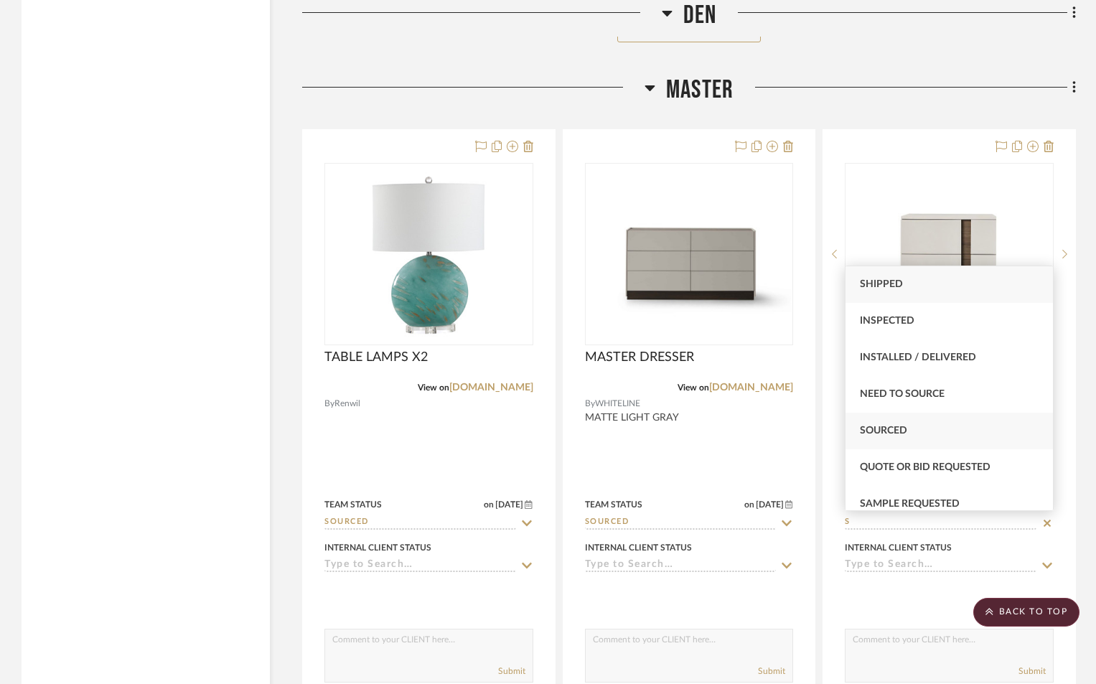
type input "S"
click at [894, 436] on div "Sourced" at bounding box center [949, 431] width 207 height 37
type input "8/12/2025"
type input "Sourced"
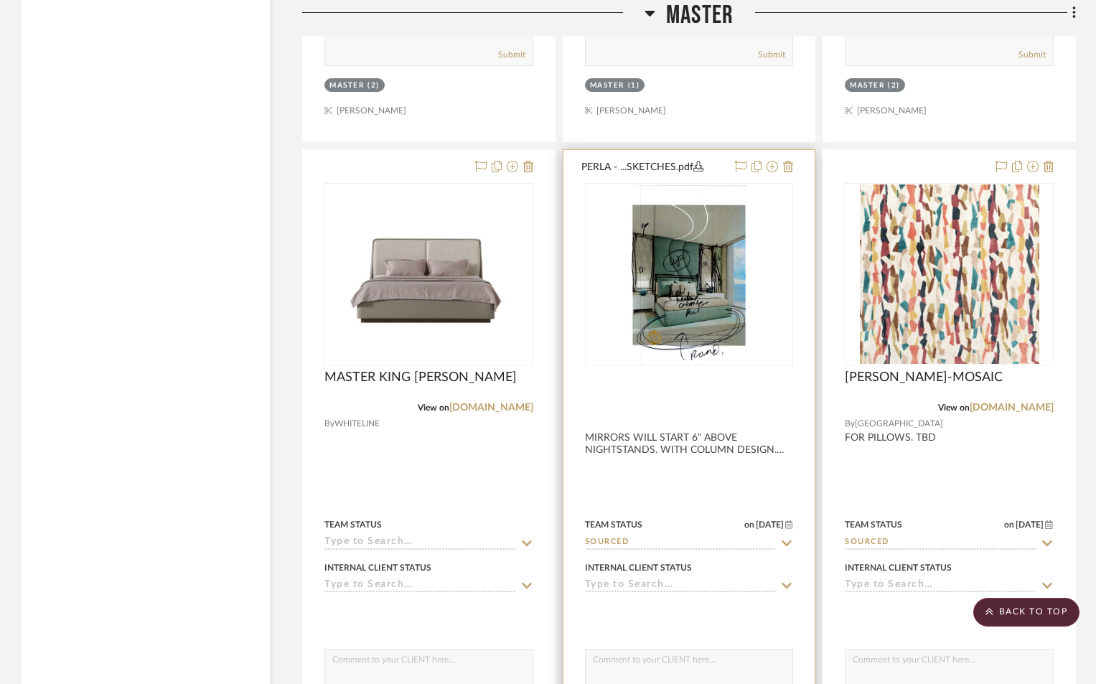
scroll to position [5073, 0]
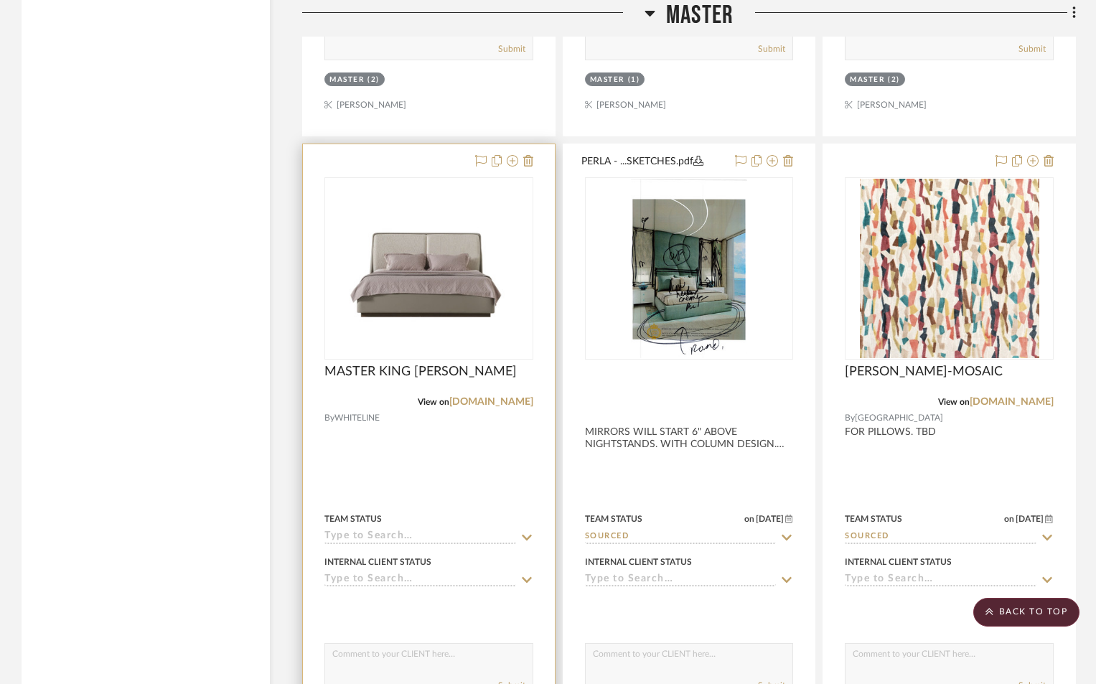
click at [392, 535] on input at bounding box center [420, 537] width 192 height 14
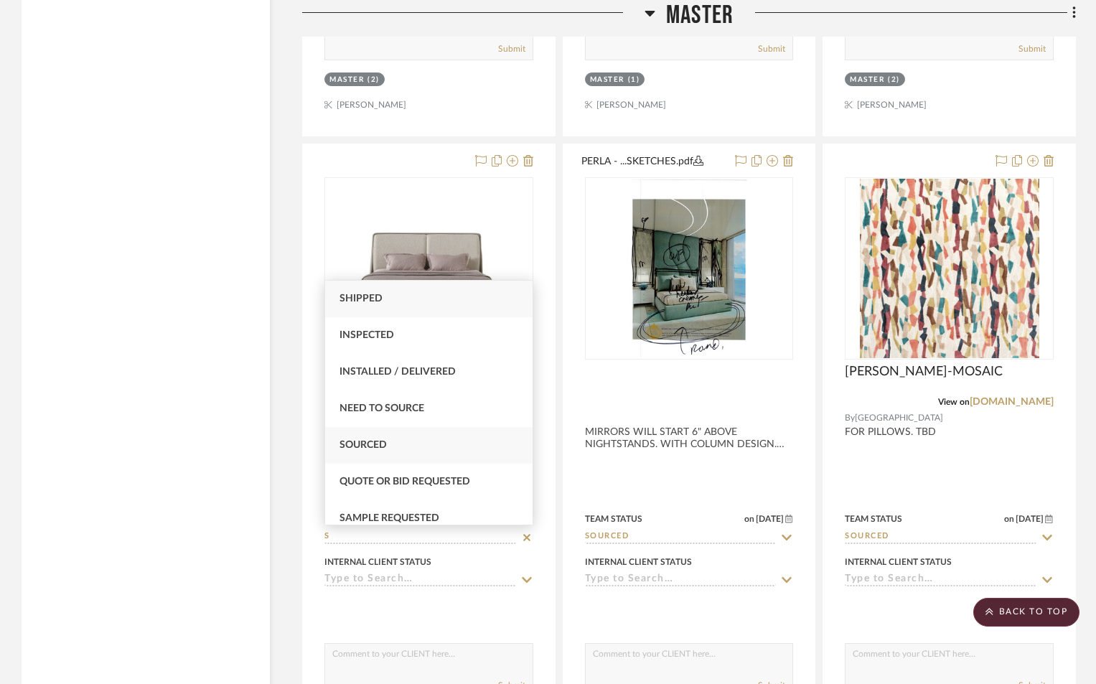
type input "S"
click at [395, 443] on div "Sourced" at bounding box center [428, 445] width 207 height 37
type input "8/12/2025"
type input "Sourced"
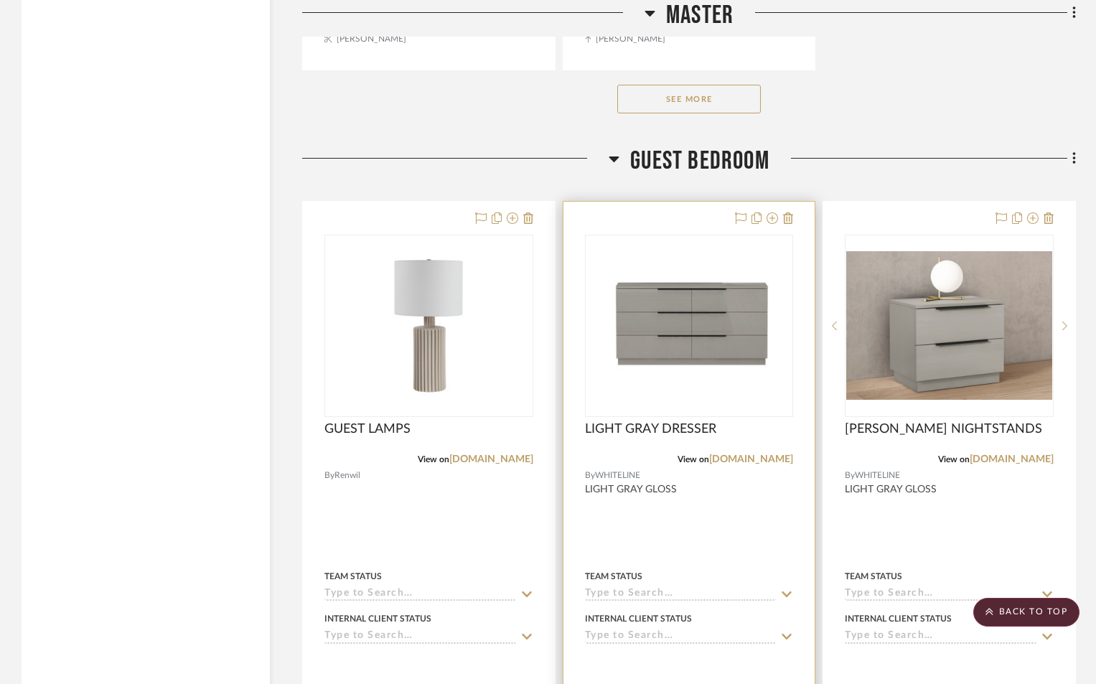
scroll to position [6460, 0]
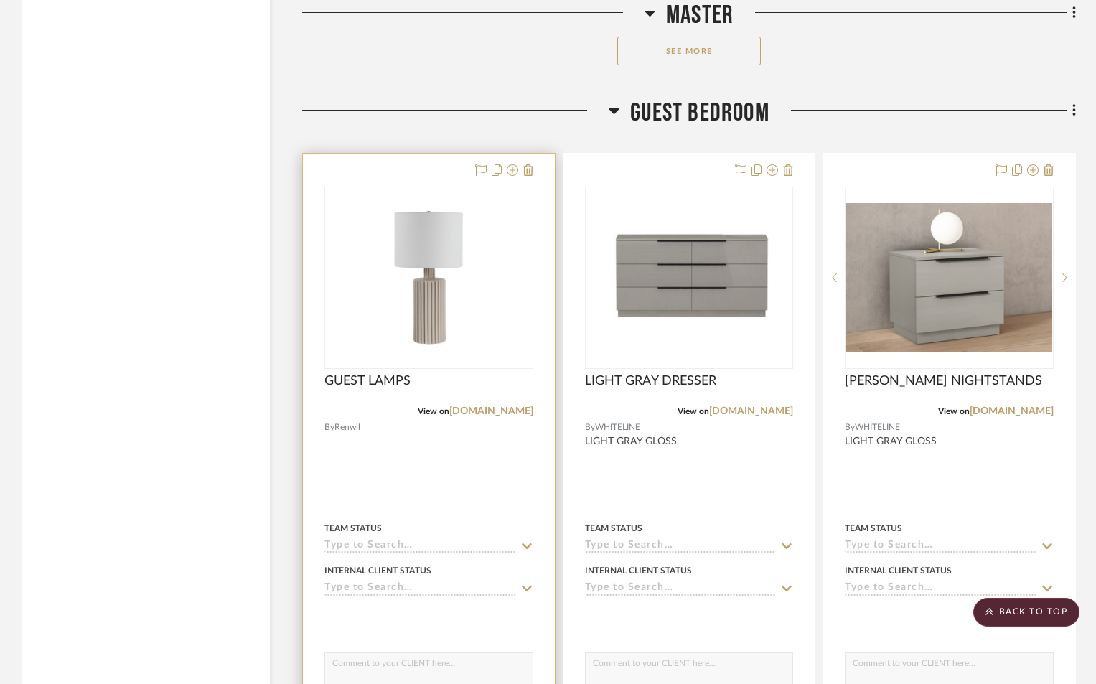
click at [380, 537] on div "Team Status" at bounding box center [428, 536] width 209 height 34
click at [381, 543] on input at bounding box center [420, 547] width 192 height 14
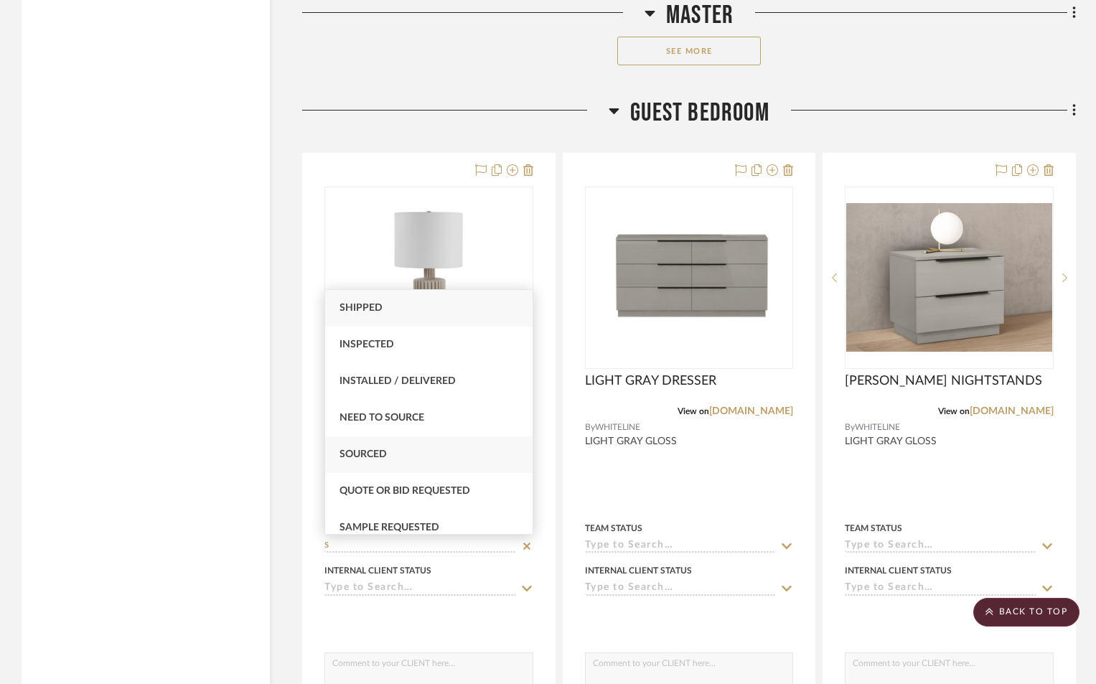
type input "S"
click at [396, 449] on div "Sourced" at bounding box center [428, 454] width 207 height 37
type input "8/12/2025"
type input "Sourced"
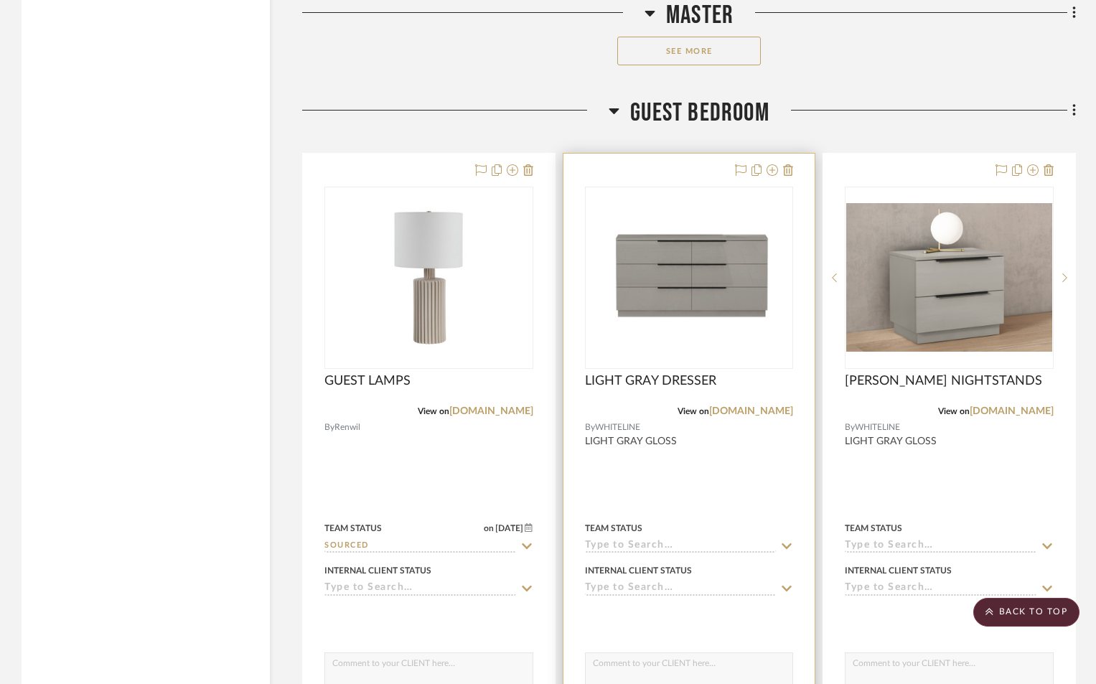
click at [612, 538] on div "Team Status" at bounding box center [689, 536] width 209 height 34
click at [612, 544] on input at bounding box center [681, 547] width 192 height 14
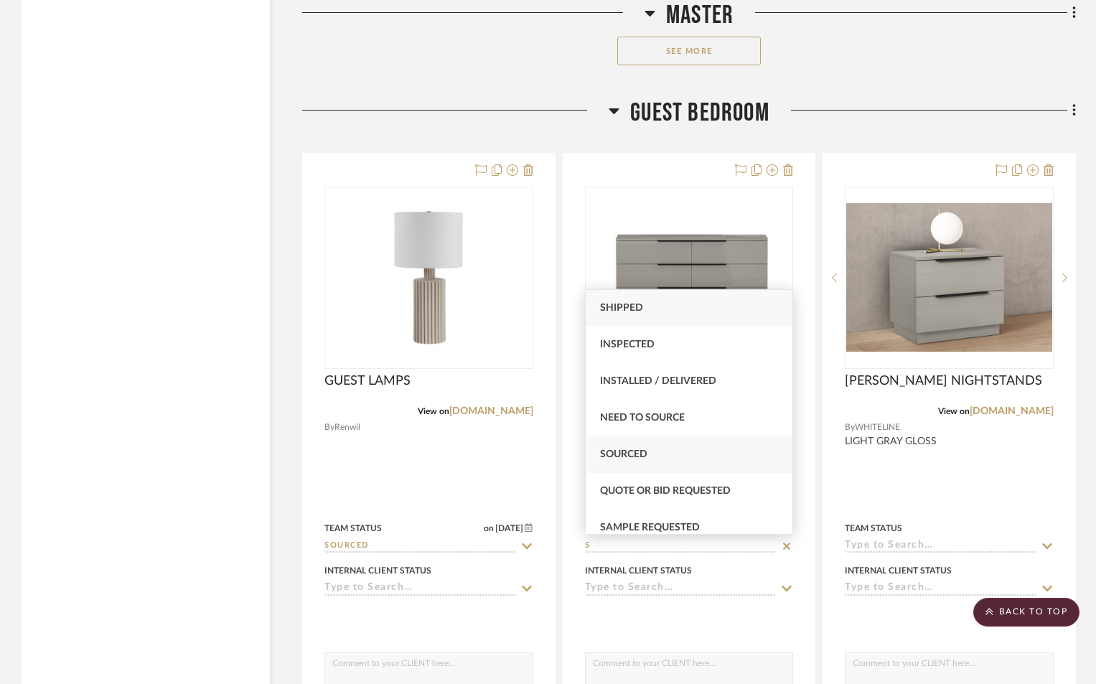
type input "S"
click at [653, 451] on div "Sourced" at bounding box center [689, 454] width 207 height 37
type input "8/12/2025"
type input "Sourced"
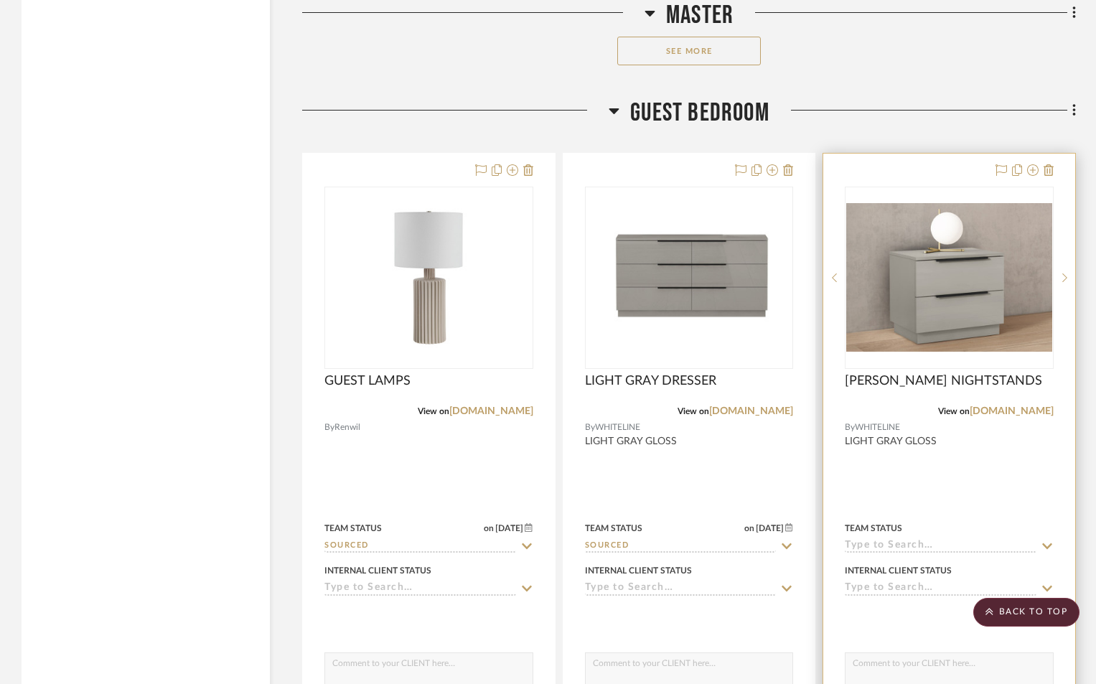
click at [893, 548] on input at bounding box center [941, 547] width 192 height 14
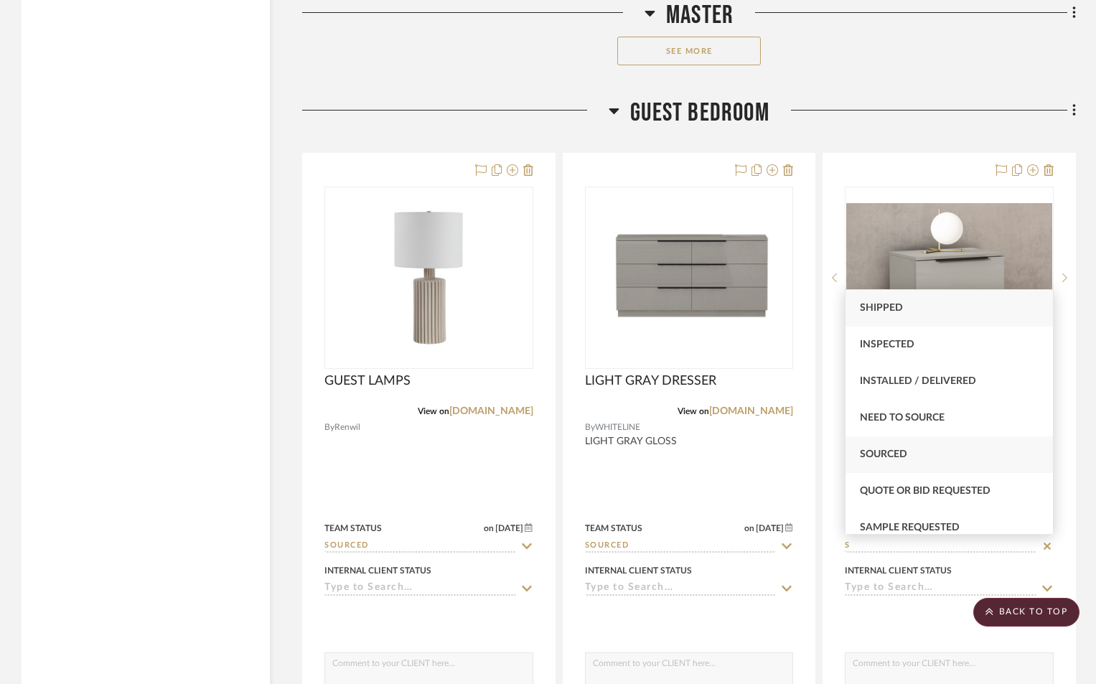
type input "S"
click at [876, 461] on div "Sourced" at bounding box center [949, 454] width 207 height 37
type input "8/12/2025"
type input "Sourced"
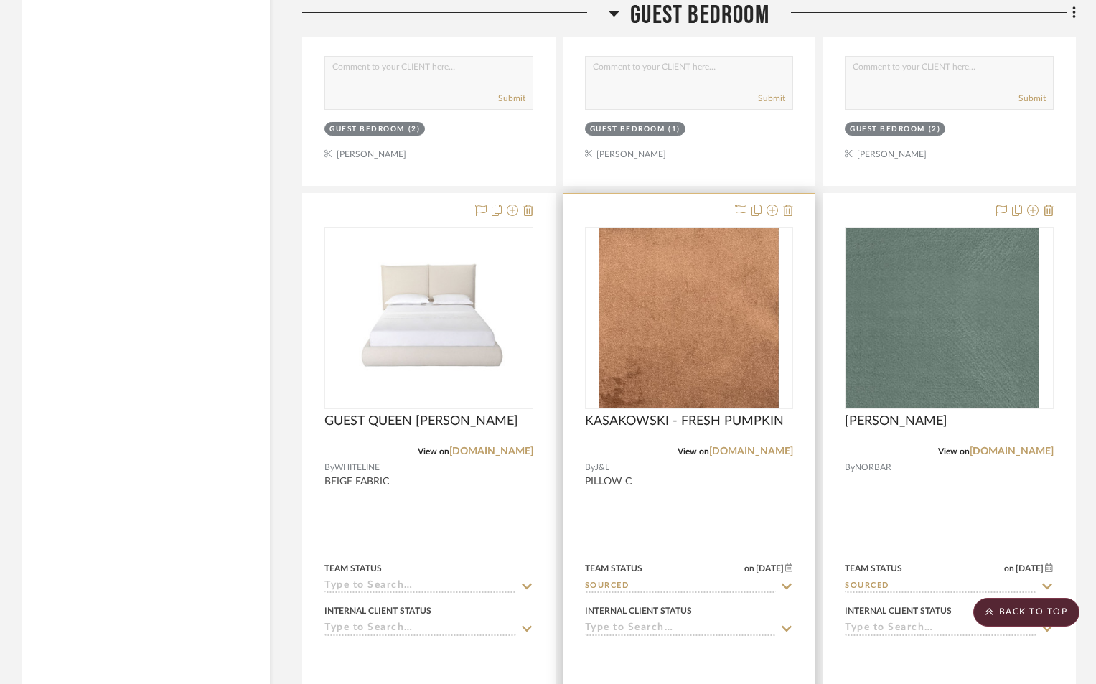
scroll to position [7082, 0]
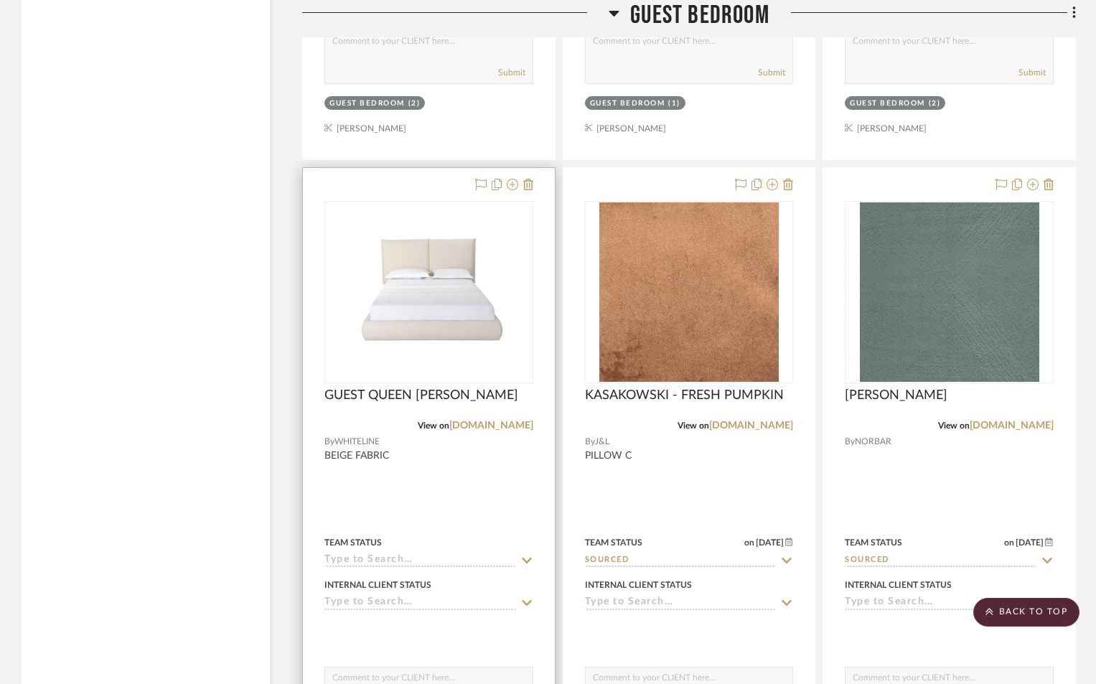
click at [423, 555] on input at bounding box center [420, 561] width 192 height 14
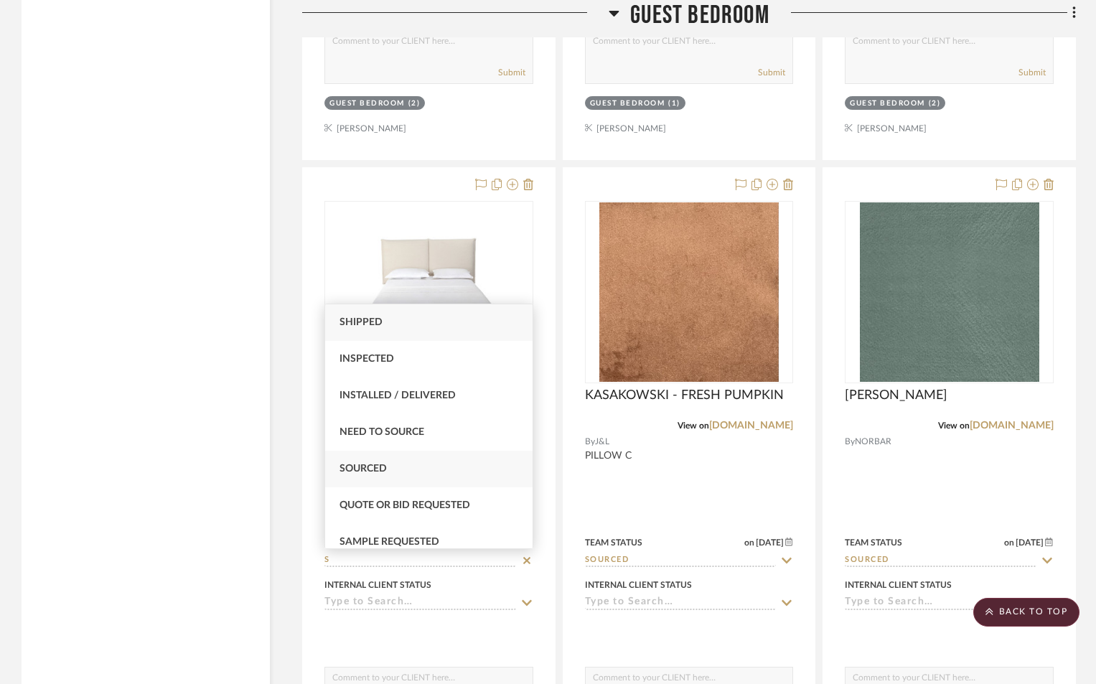
type input "S"
click at [381, 471] on span "Sourced" at bounding box center [363, 469] width 47 height 10
type input "8/12/2025"
type input "Sourced"
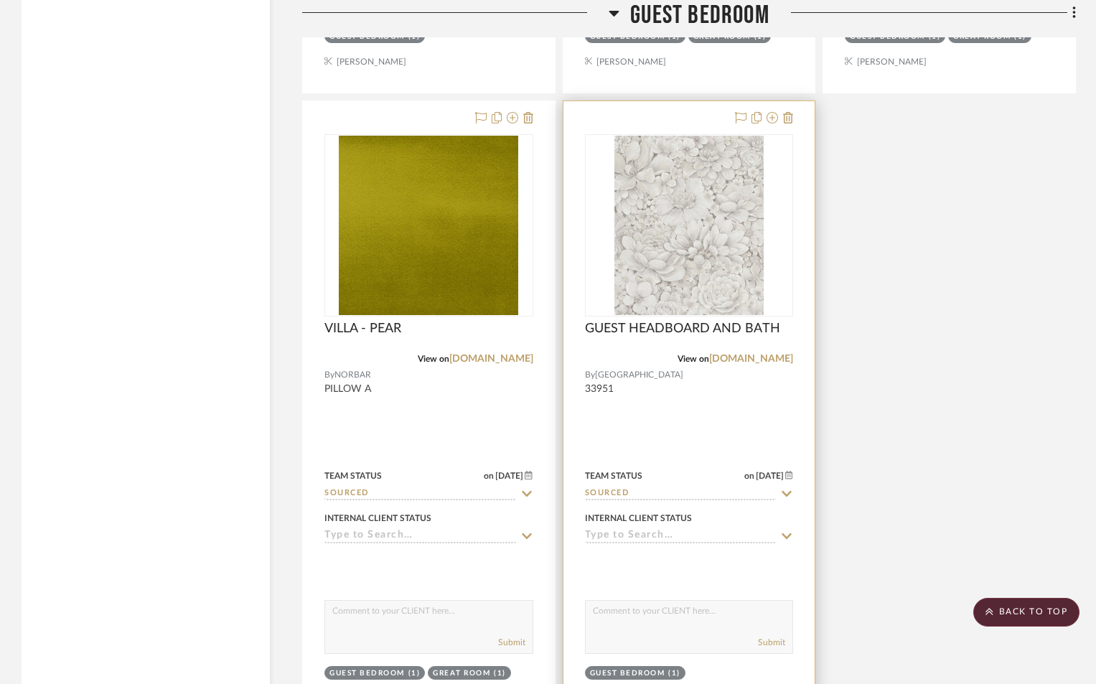
scroll to position [7800, 0]
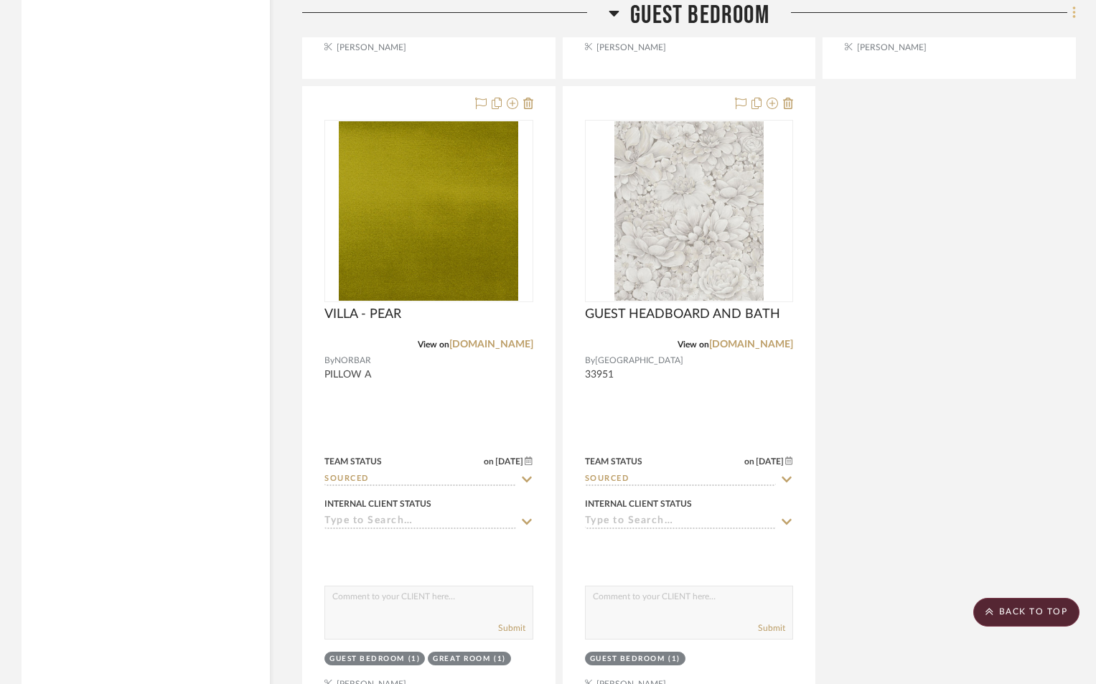
click at [1073, 10] on icon at bounding box center [1074, 13] width 4 height 16
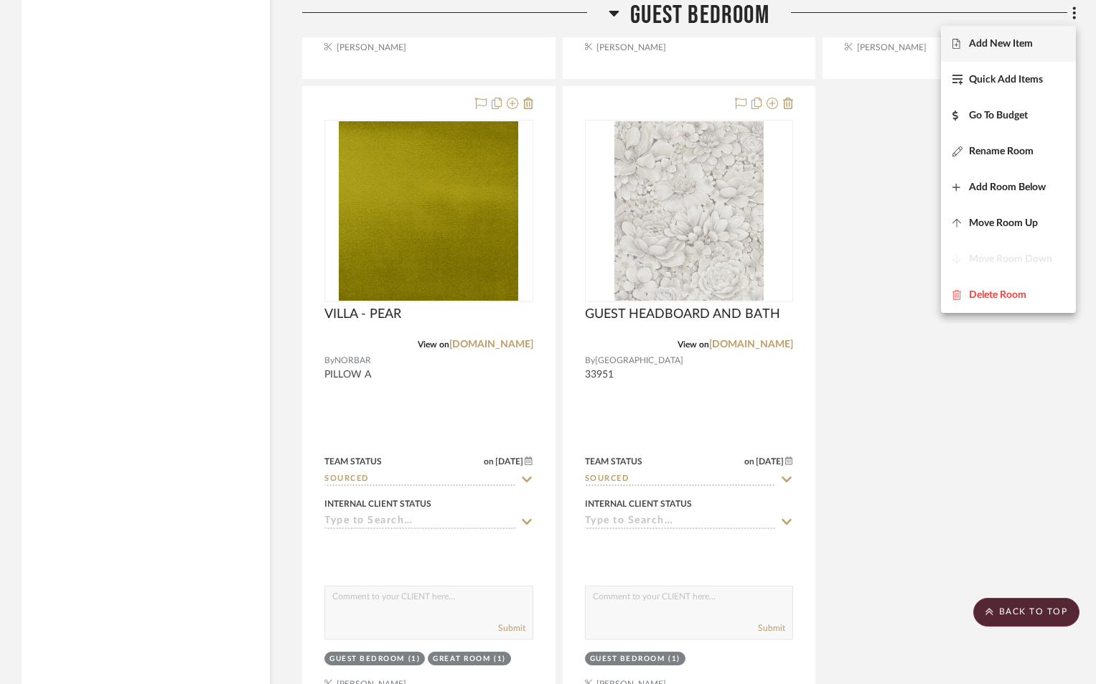
drag, startPoint x: 1004, startPoint y: 49, endPoint x: 1024, endPoint y: 50, distance: 20.1
click at [1004, 50] on span "Add New Item" at bounding box center [1001, 44] width 64 height 12
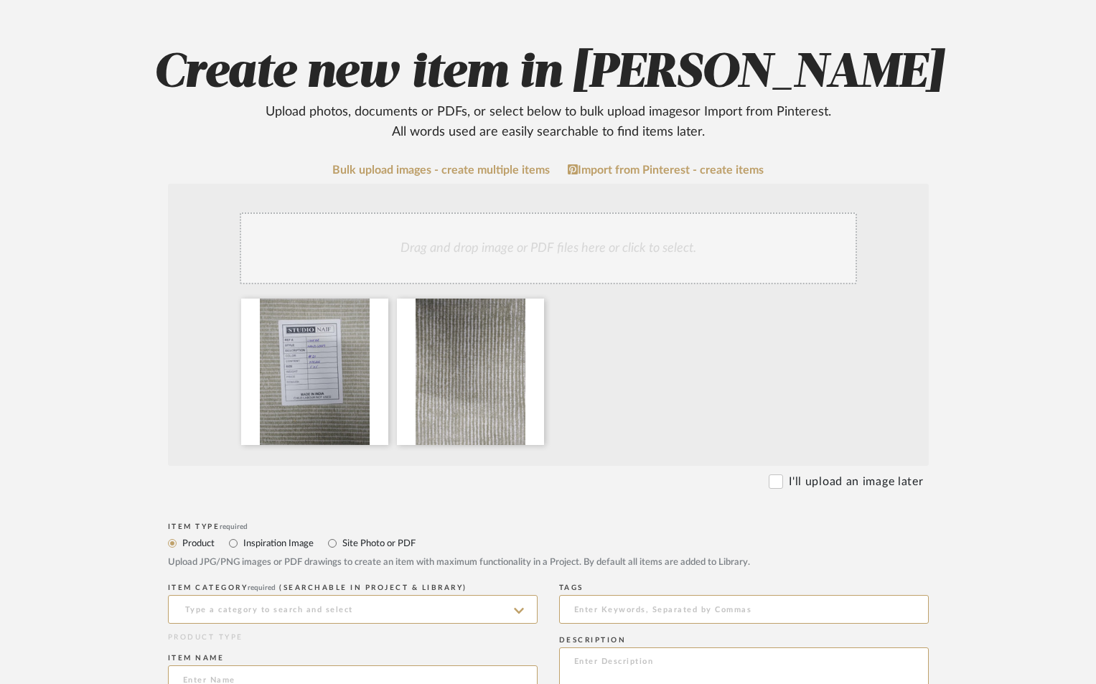
scroll to position [239, 0]
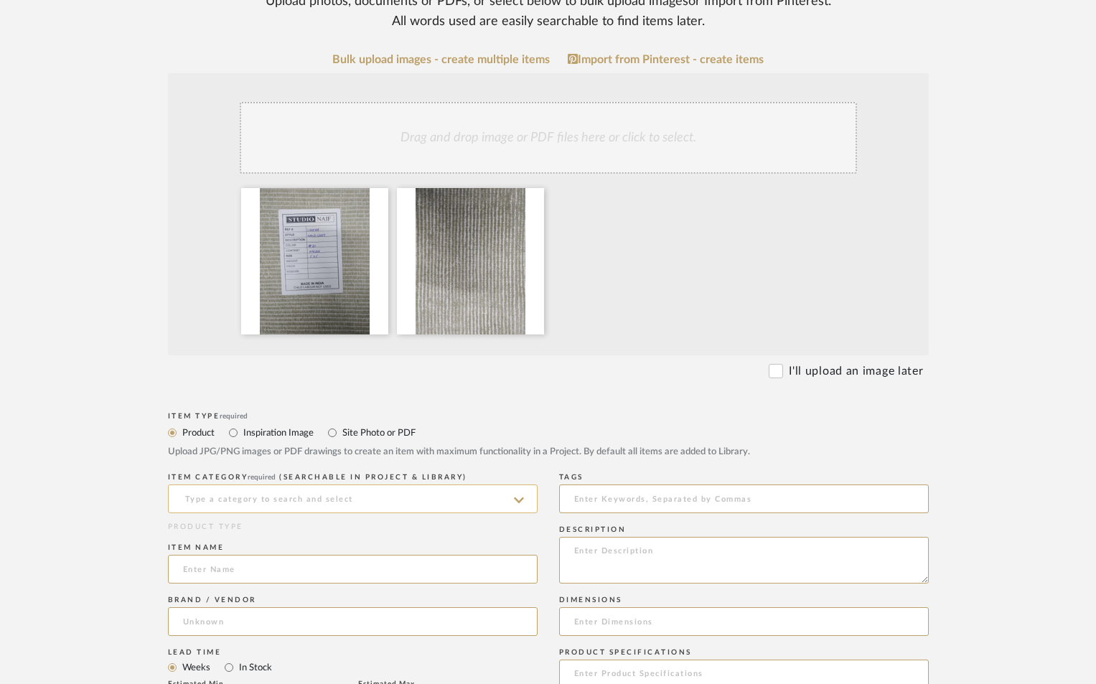
click at [353, 499] on input at bounding box center [353, 499] width 370 height 29
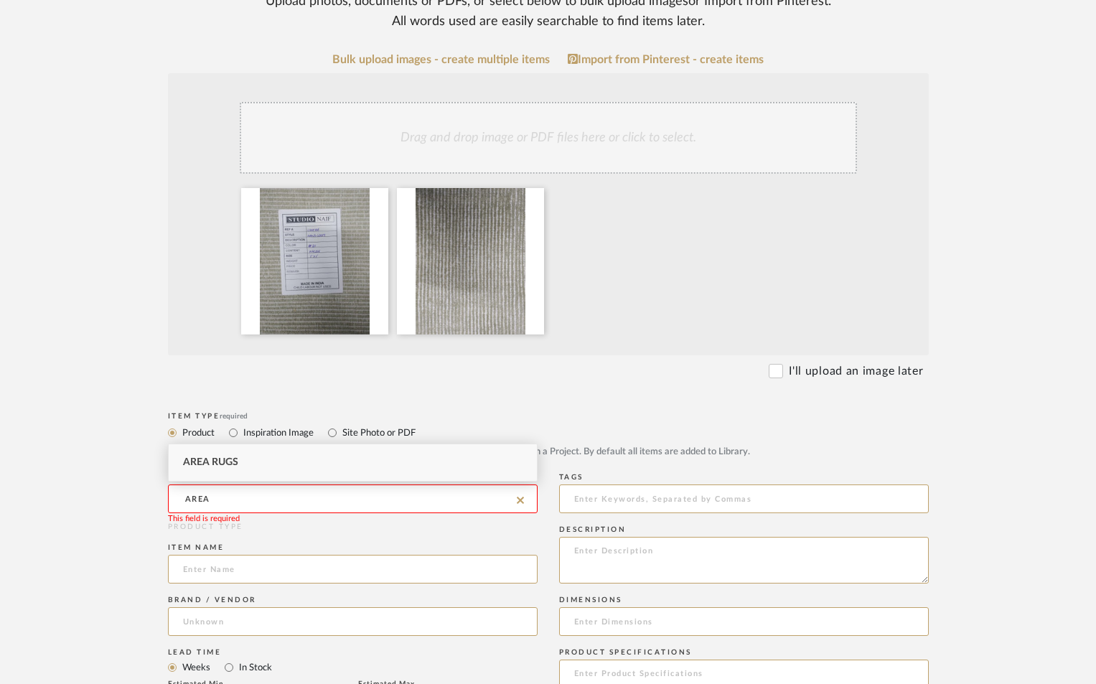
click at [295, 459] on div "Area Rugs" at bounding box center [353, 462] width 368 height 37
type input "Area Rugs"
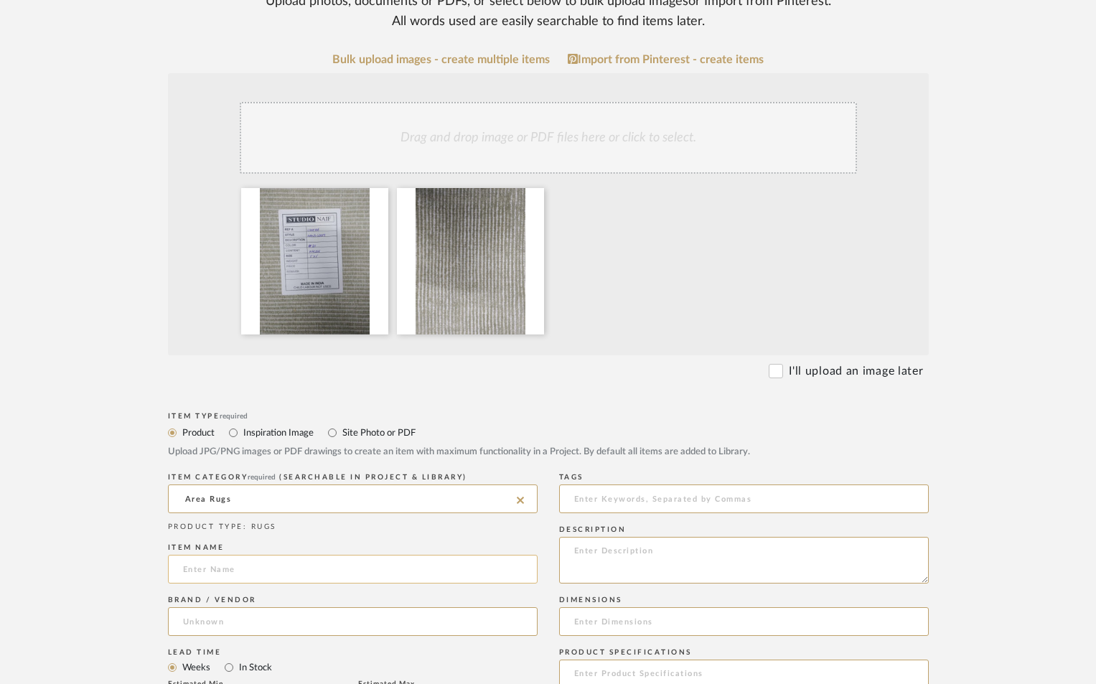
click at [256, 568] on input at bounding box center [353, 569] width 370 height 29
type input "SAGE GREEN AREA RUG"
click at [987, 438] on form "Bulk upload images - create multiple items Import from Pinterest - create items…" at bounding box center [548, 650] width 914 height 1194
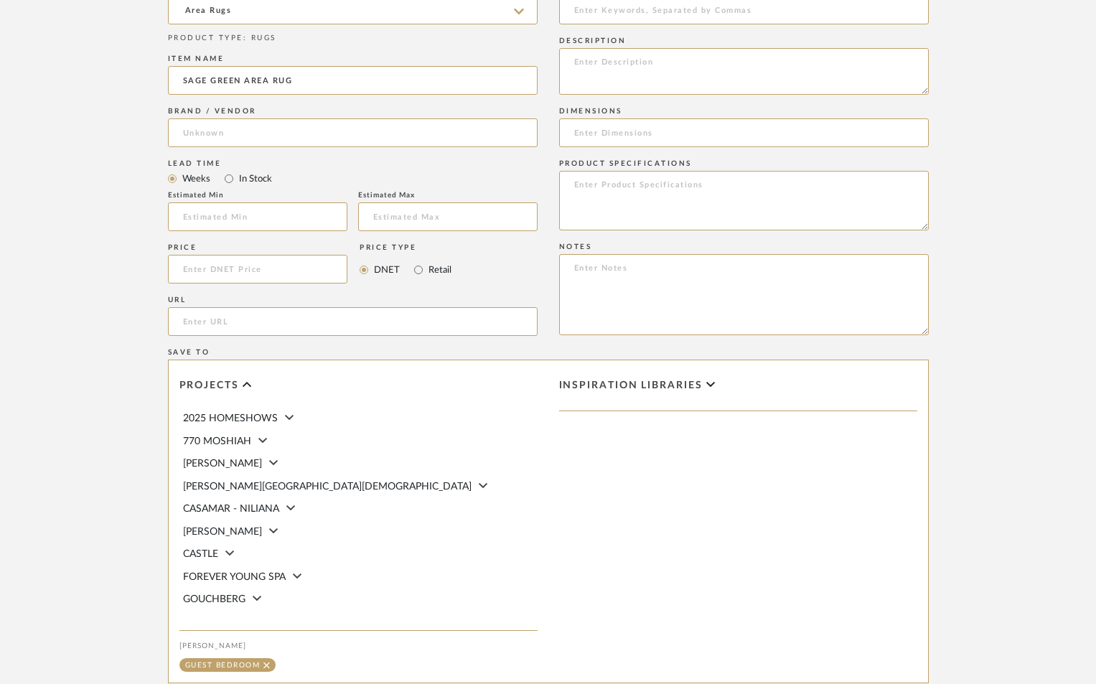
scroll to position [904, 0]
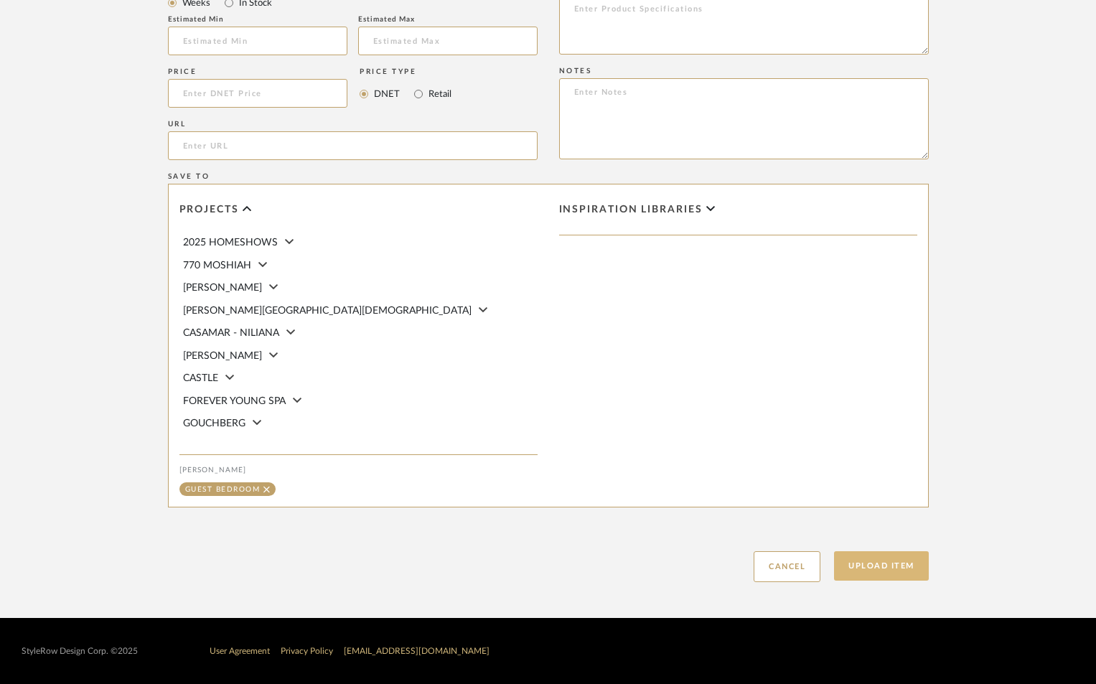
click at [894, 563] on button "Upload Item" at bounding box center [881, 565] width 95 height 29
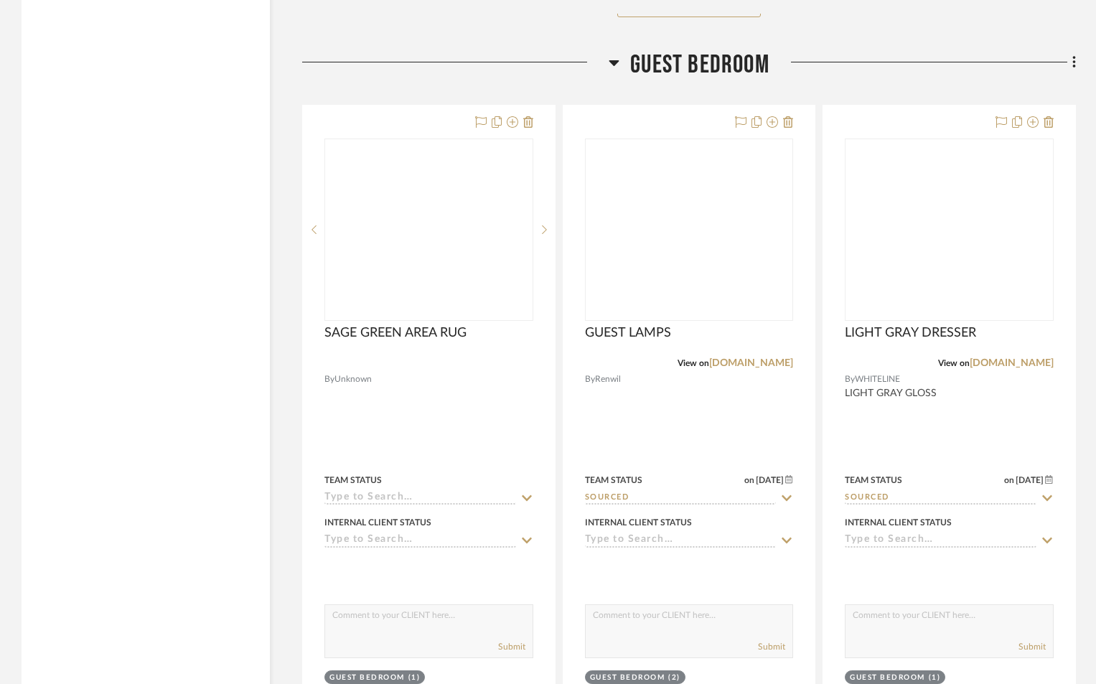
scroll to position [6535, 0]
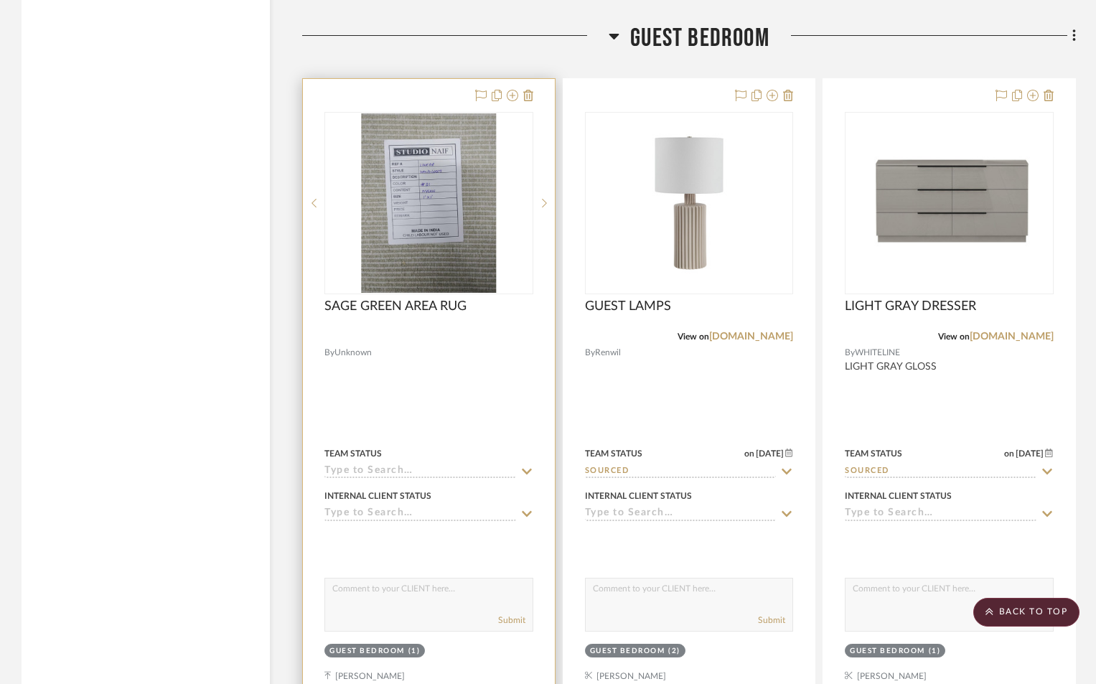
click at [365, 474] on input at bounding box center [420, 472] width 192 height 14
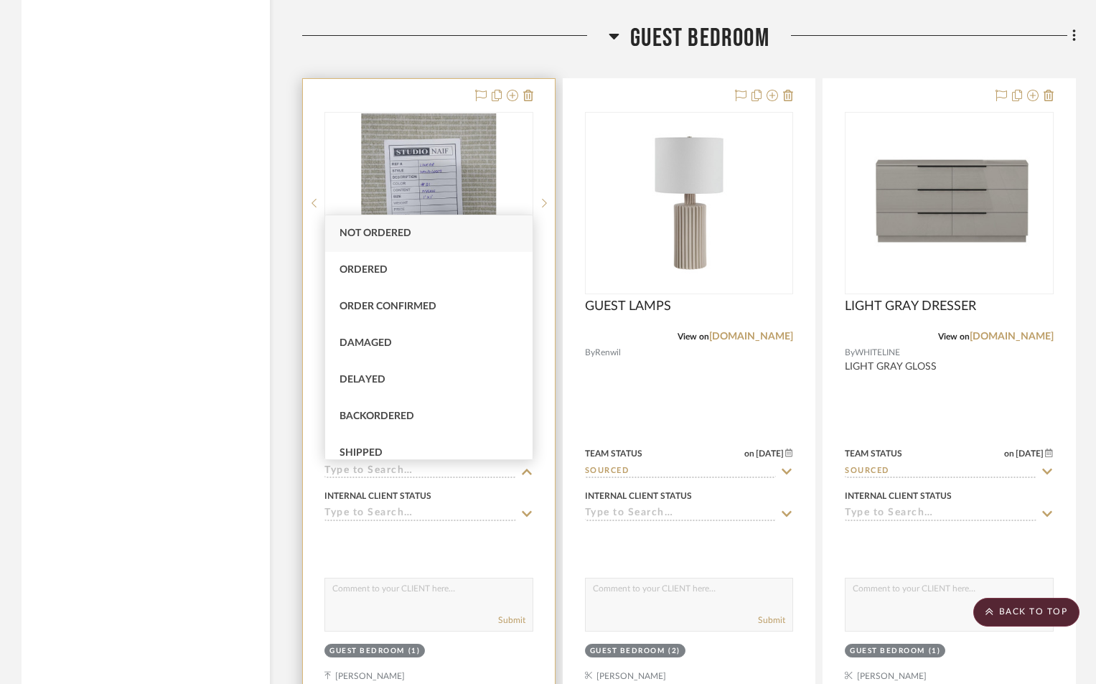
click at [369, 467] on input at bounding box center [420, 472] width 192 height 14
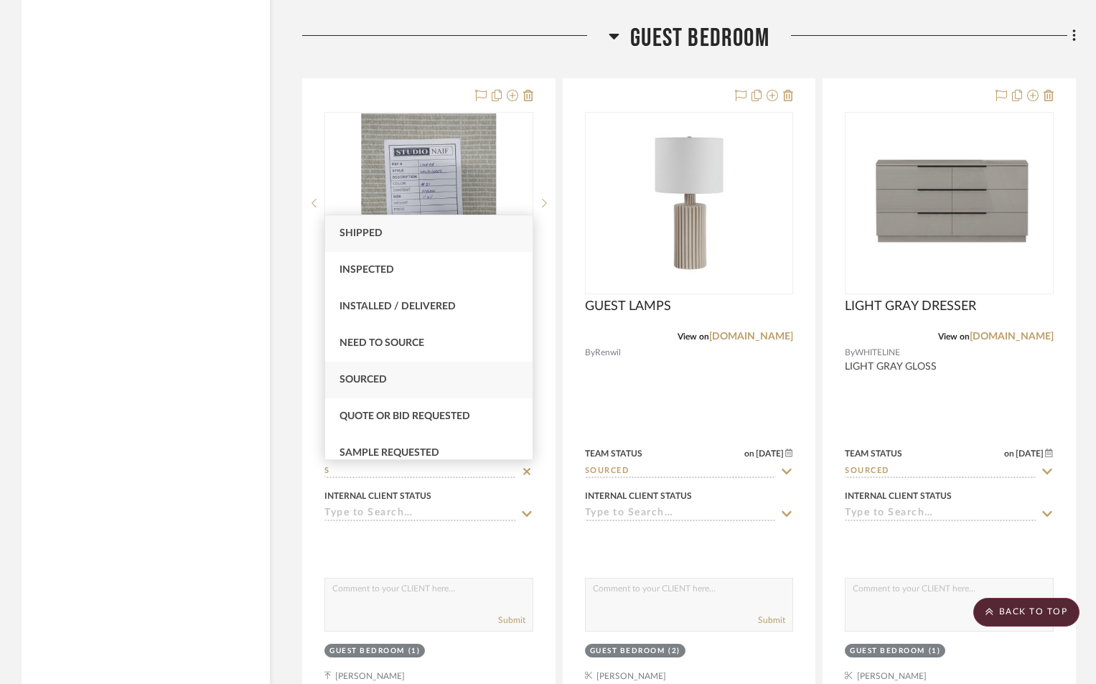
type input "S"
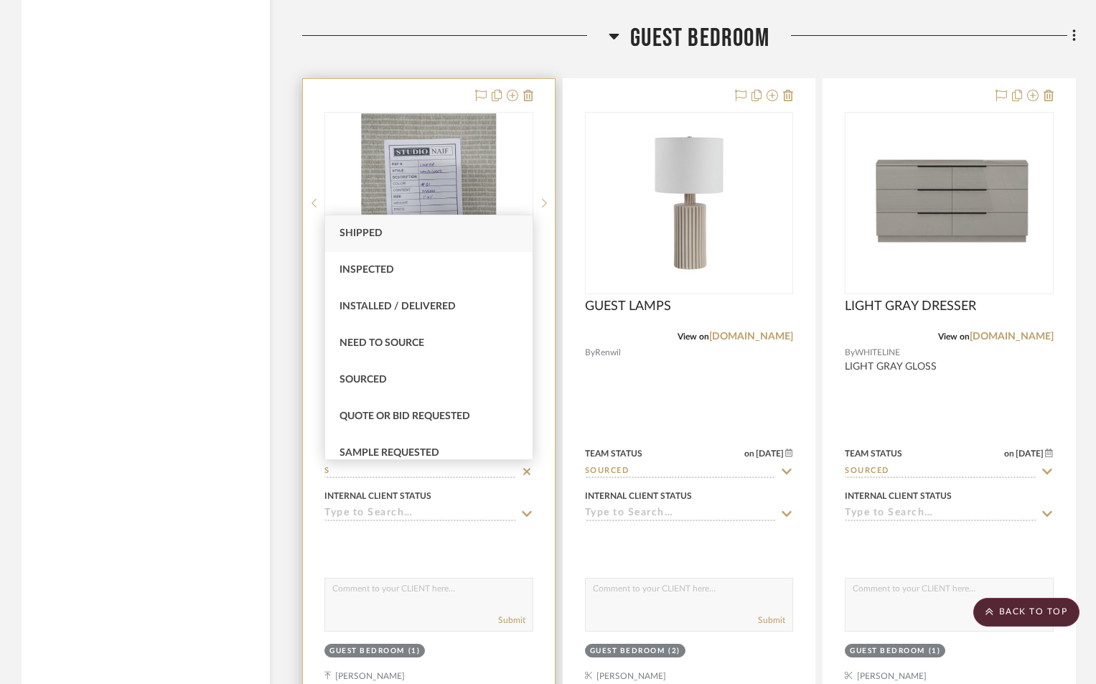
click at [350, 373] on div "Sourced" at bounding box center [428, 380] width 207 height 37
type input "8/12/2025"
type input "Sourced"
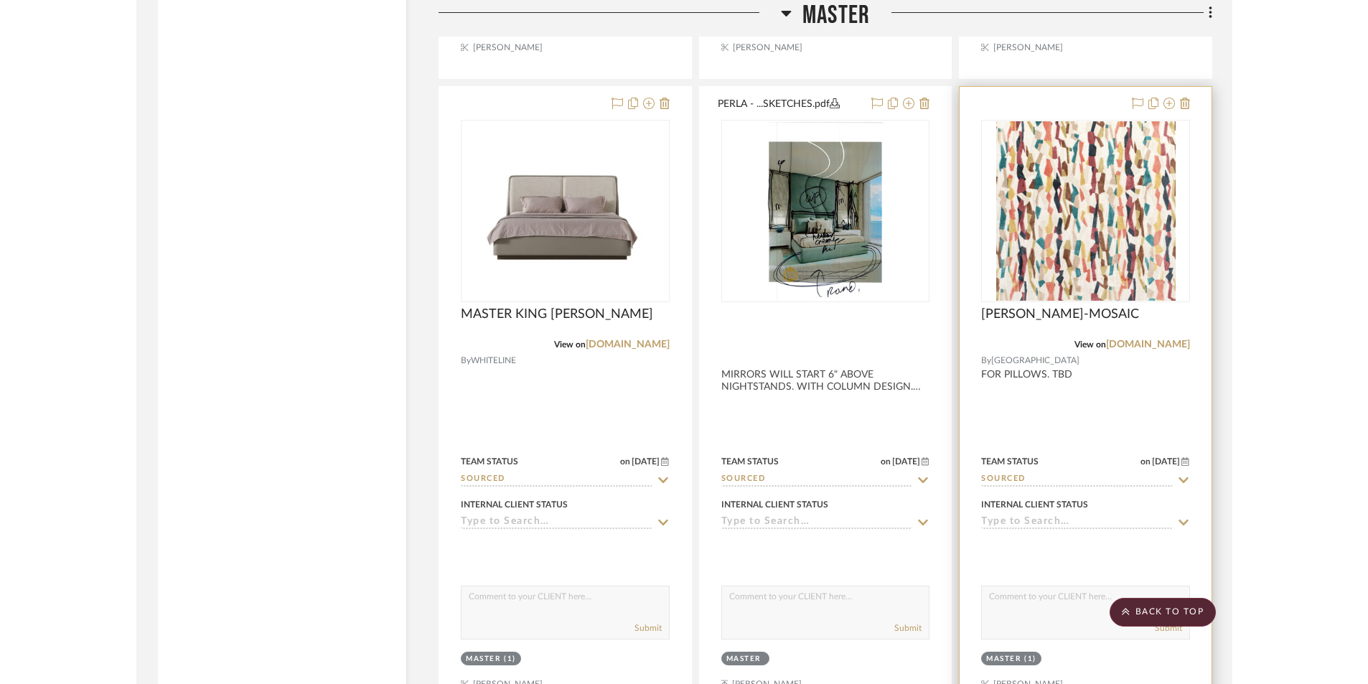
scroll to position [5113, 0]
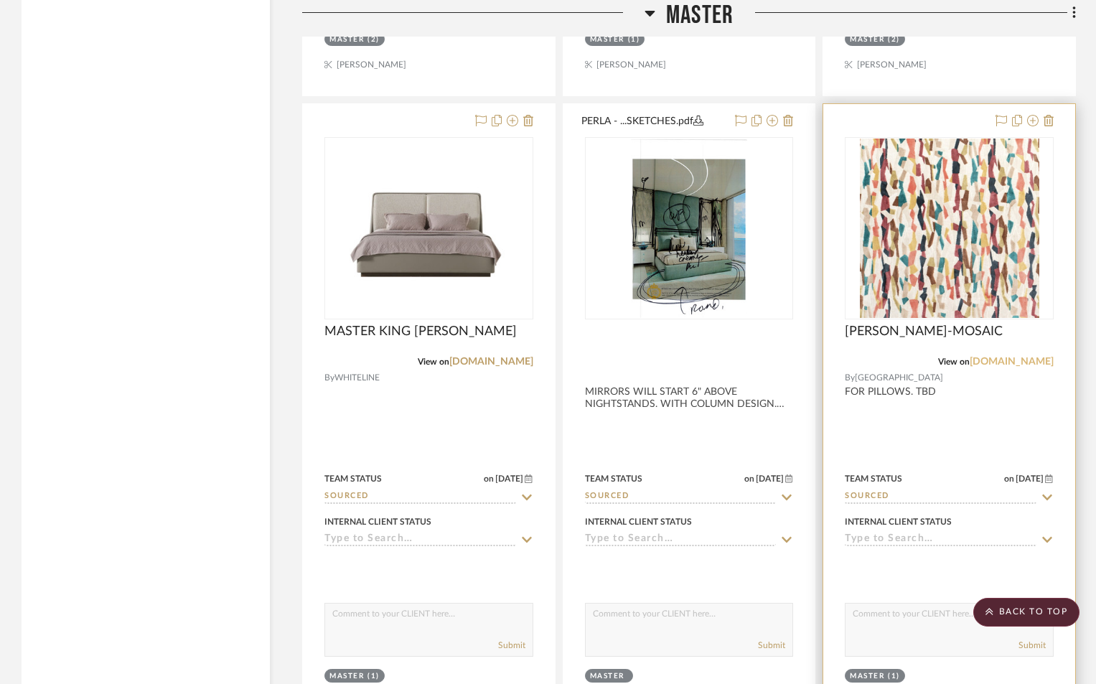
click at [1016, 363] on link "twentyninepark.com" at bounding box center [1012, 362] width 84 height 10
click at [991, 360] on link "twentyninepark.com" at bounding box center [1012, 362] width 84 height 10
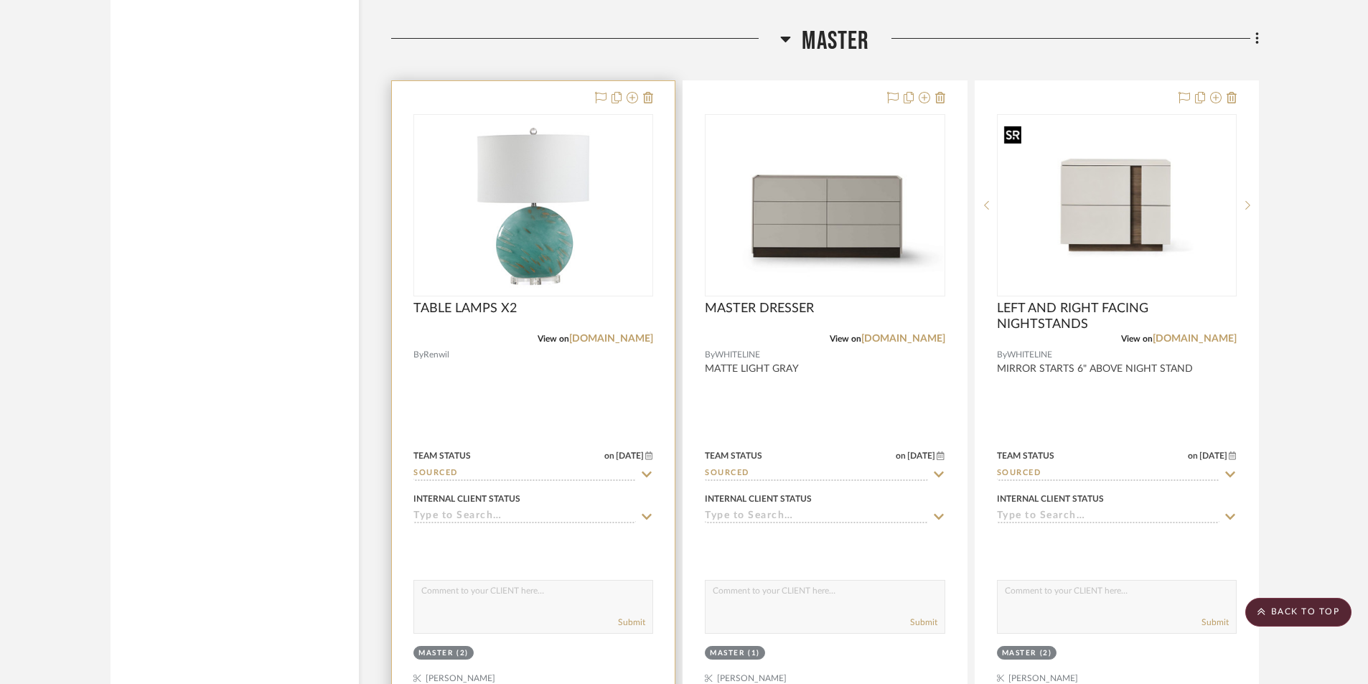
scroll to position [4490, 0]
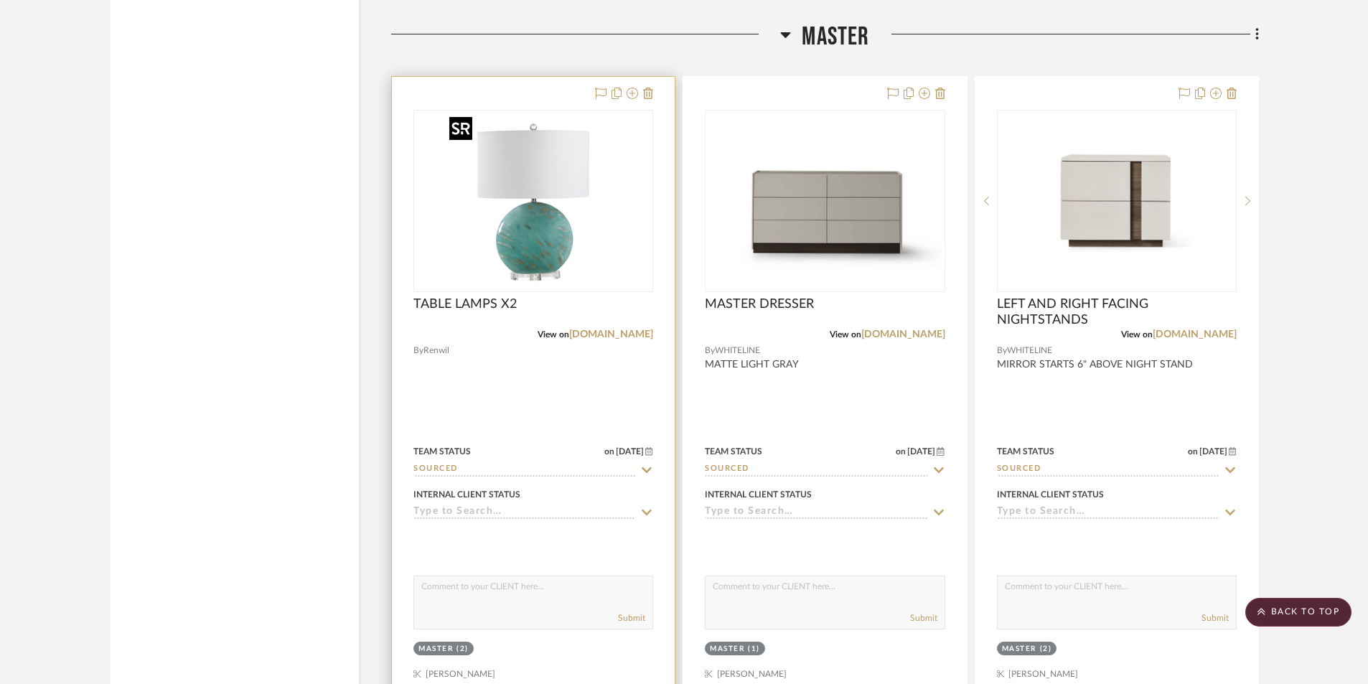
click at [540, 249] on img "0" at bounding box center [533, 200] width 179 height 179
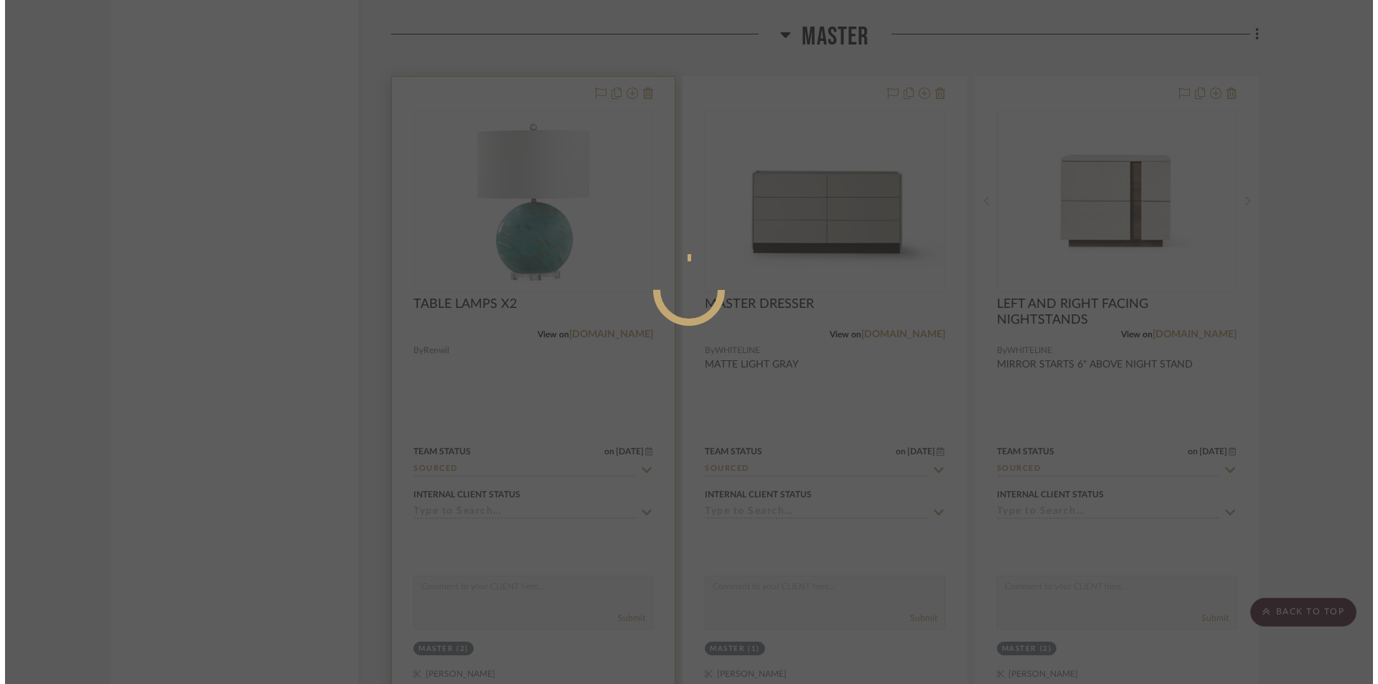
scroll to position [0, 0]
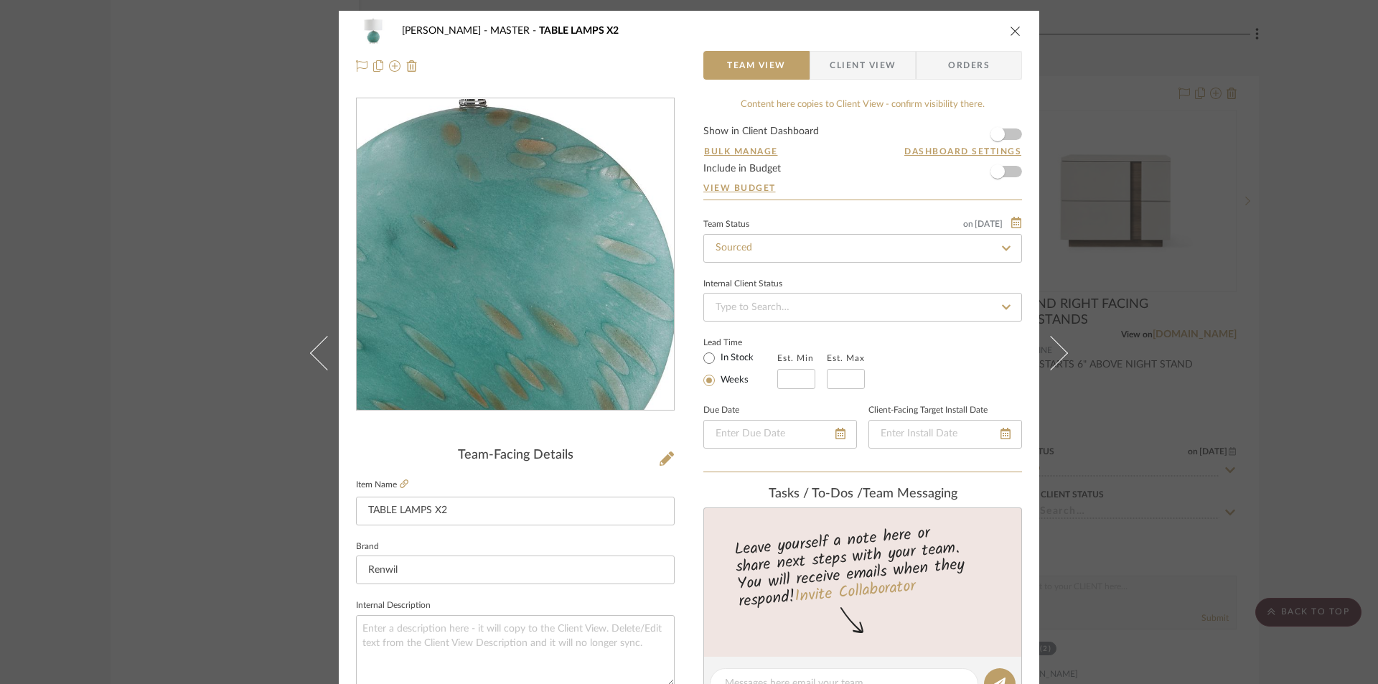
click at [525, 306] on img "0" at bounding box center [516, 255] width 312 height 312
